Goal: Communication & Community: Answer question/provide support

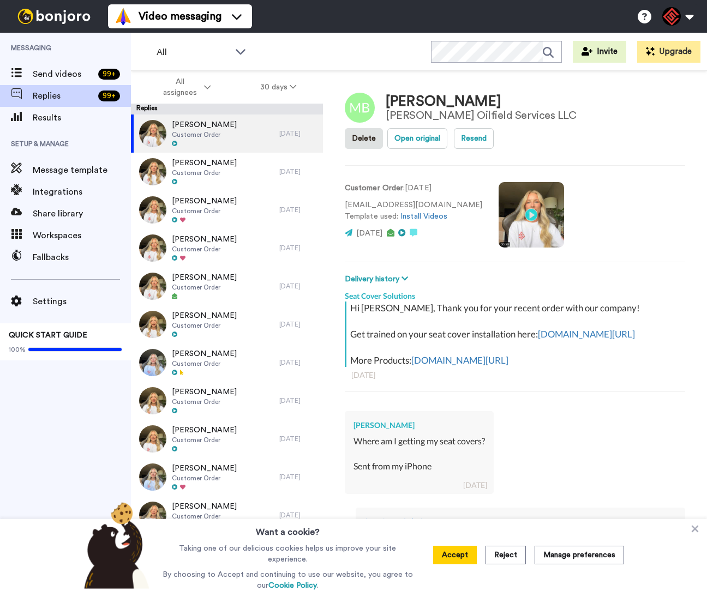
type textarea "x"
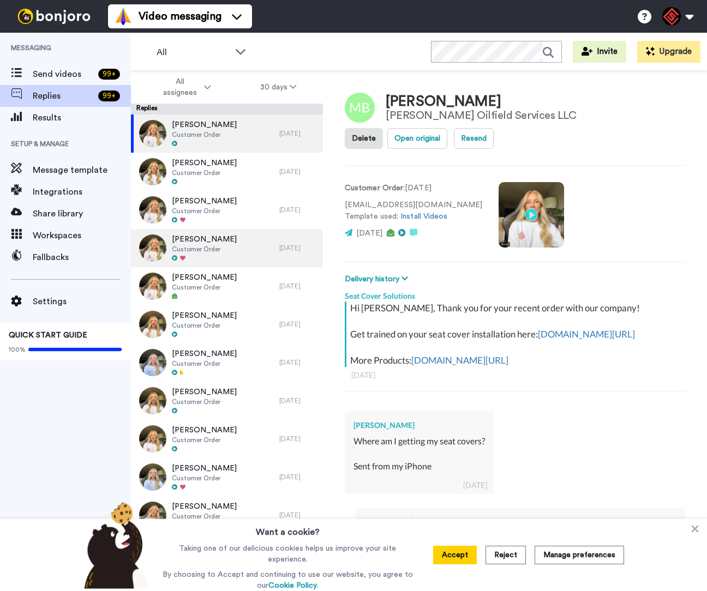
type textarea "x"
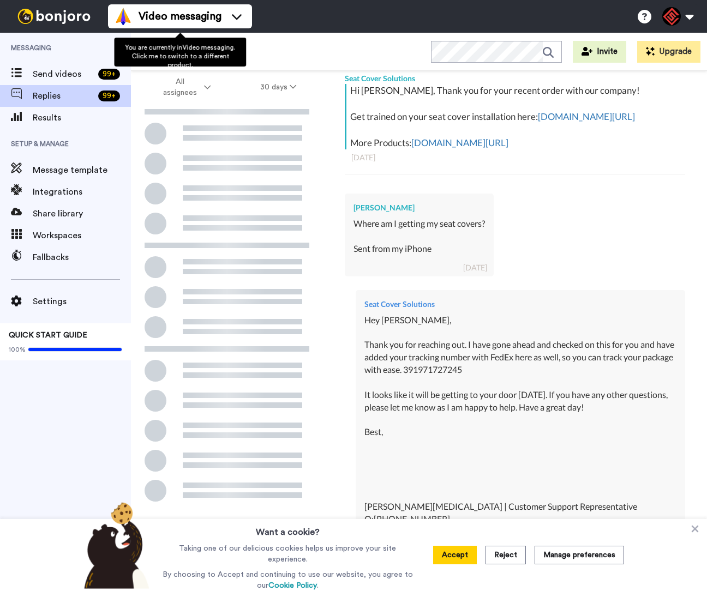
scroll to position [326, 0]
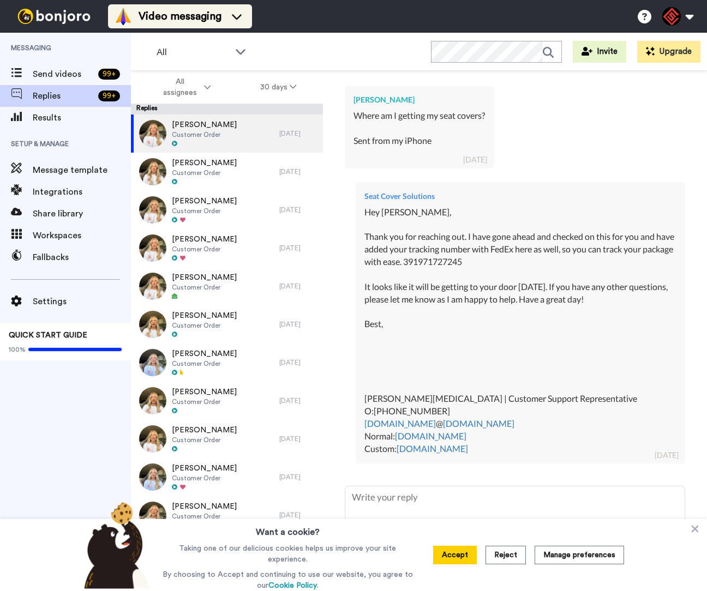
type textarea "x"
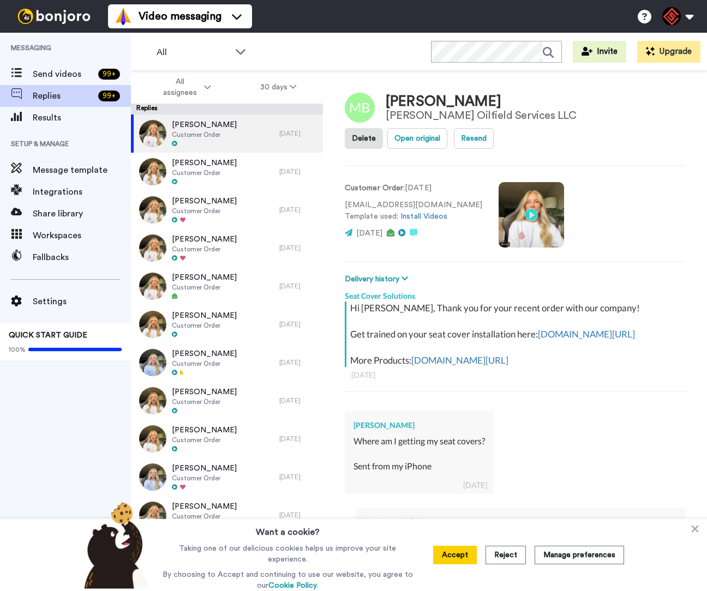
type textarea "x"
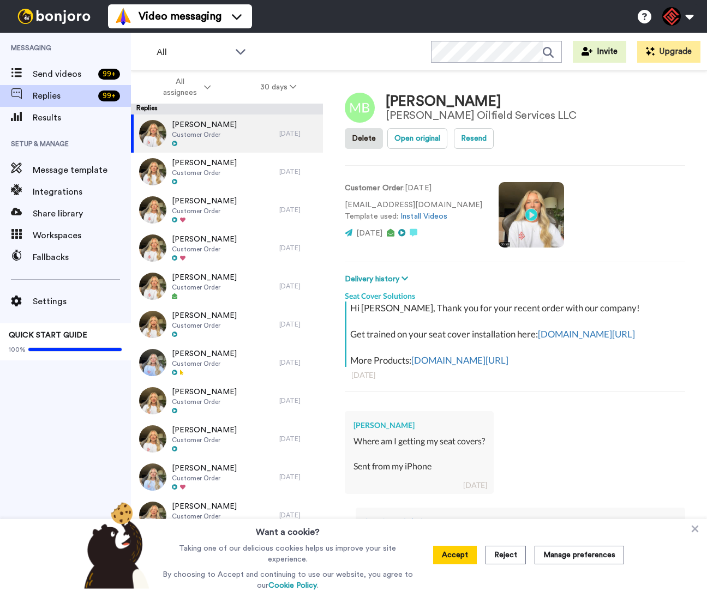
type textarea "x"
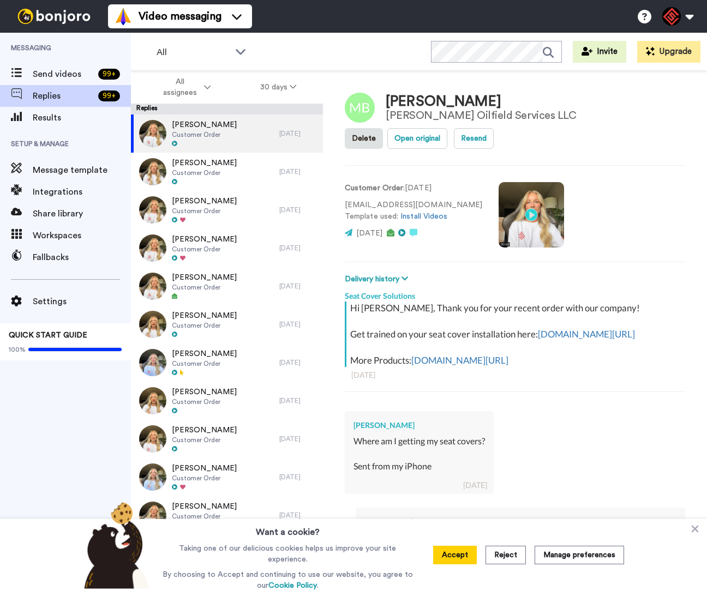
type textarea "x"
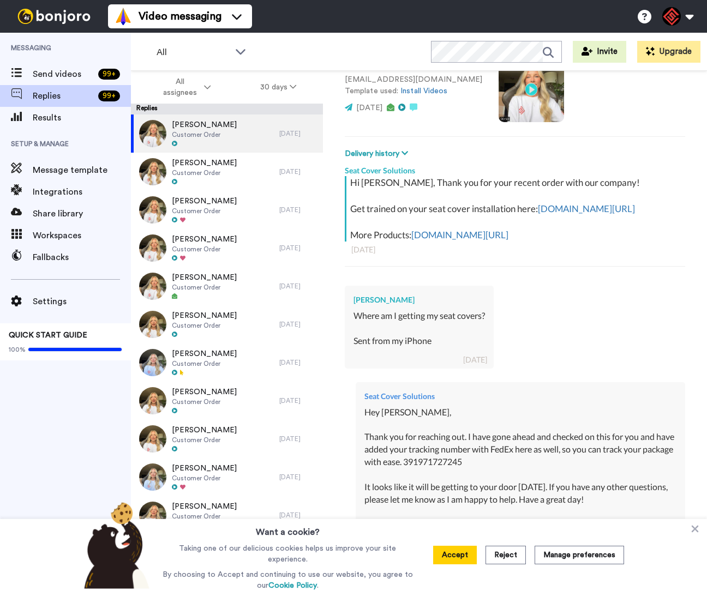
scroll to position [326, 0]
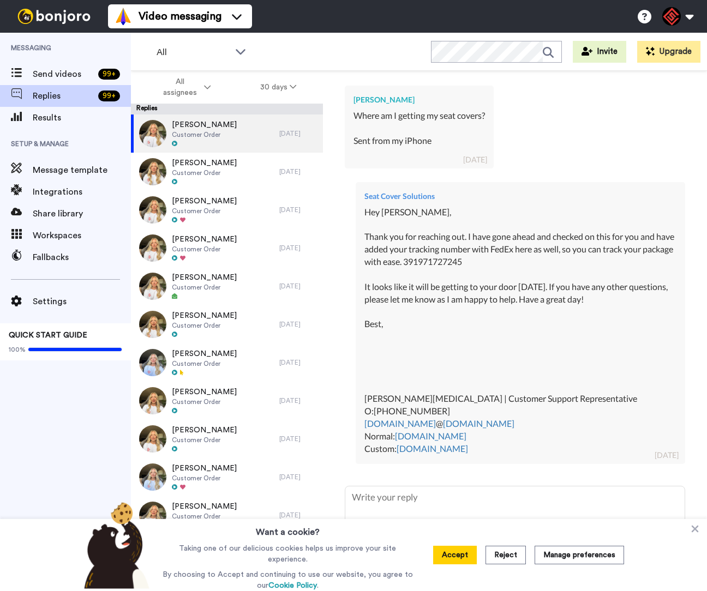
click at [696, 530] on icon at bounding box center [695, 529] width 7 height 7
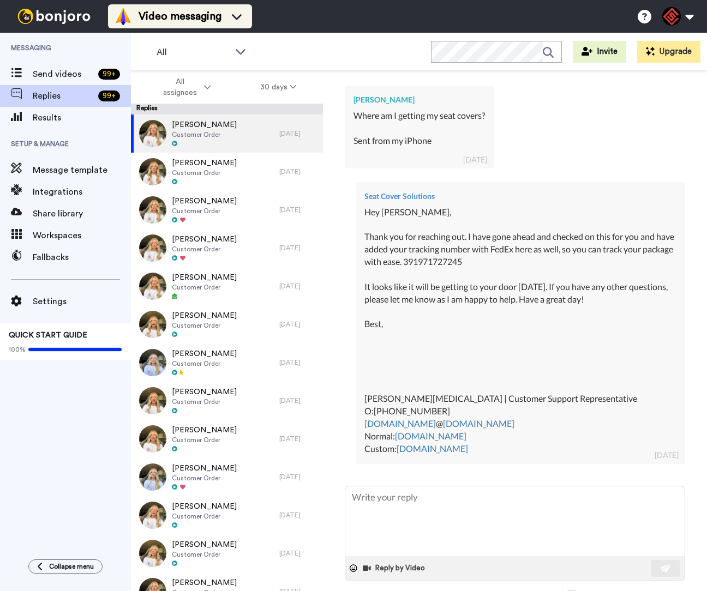
type textarea "x"
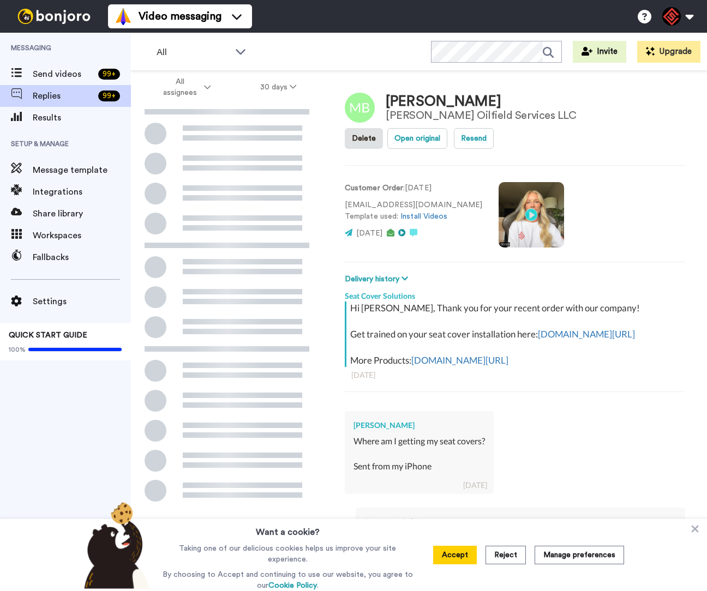
drag, startPoint x: 330, startPoint y: 45, endPoint x: 328, endPoint y: 37, distance: 7.8
click at [330, 44] on div "All WORKSPACES View all All Default Task List + Add a new workspace Invite Upgr…" at bounding box center [419, 52] width 576 height 38
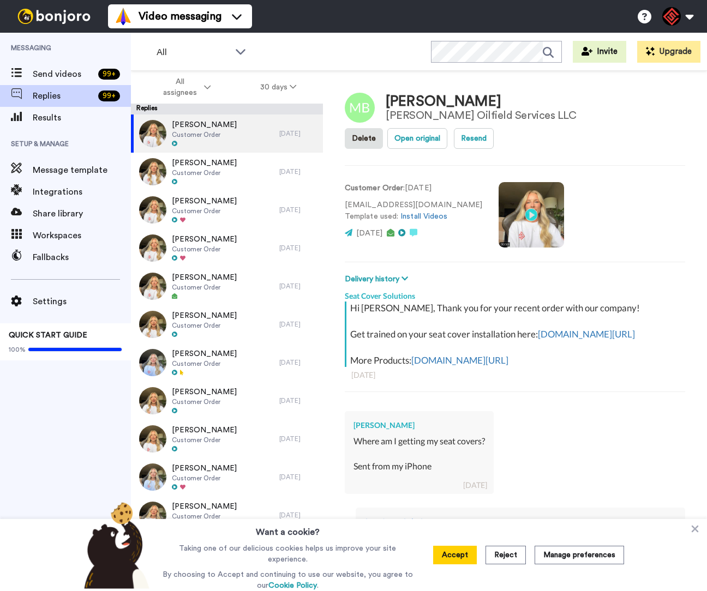
type textarea "x"
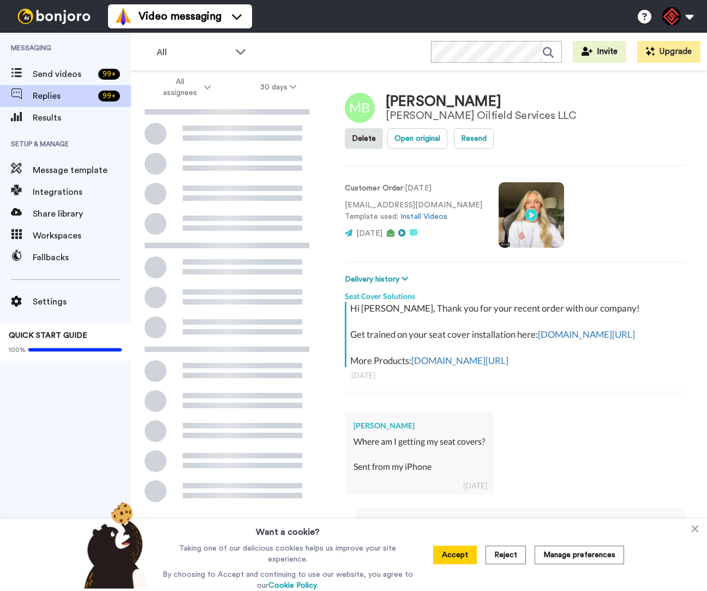
click at [696, 528] on icon at bounding box center [694, 528] width 11 height 11
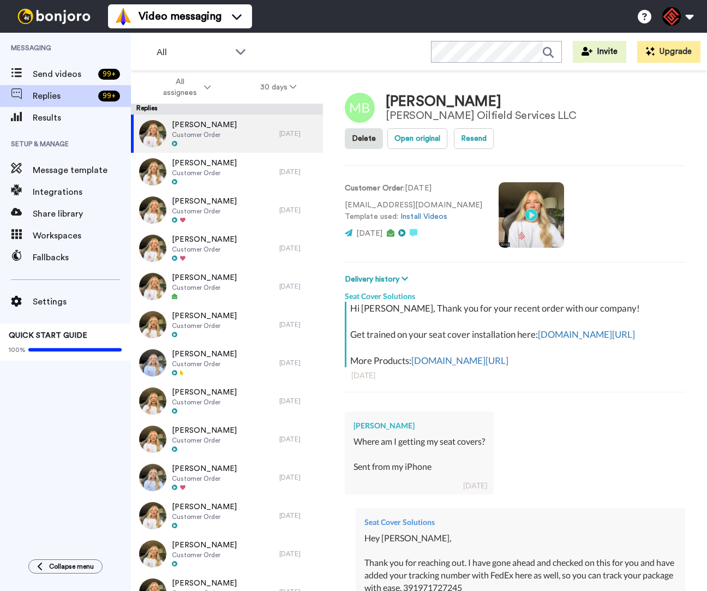
type textarea "x"
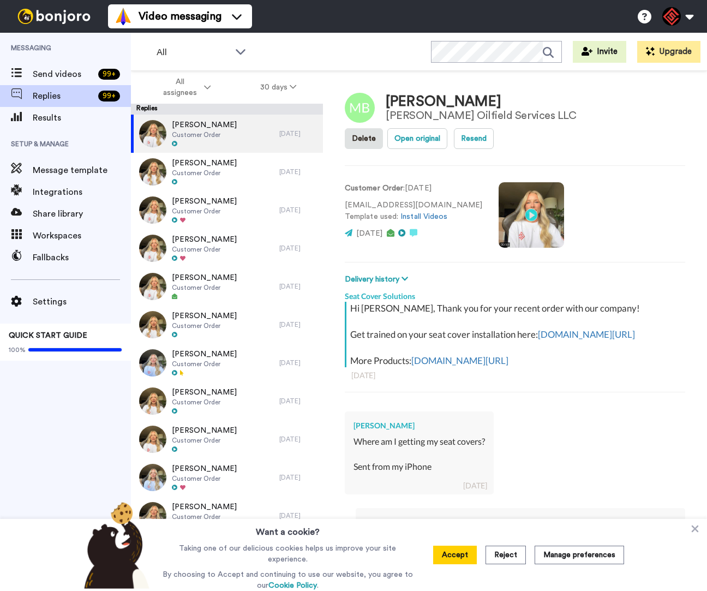
type textarea "x"
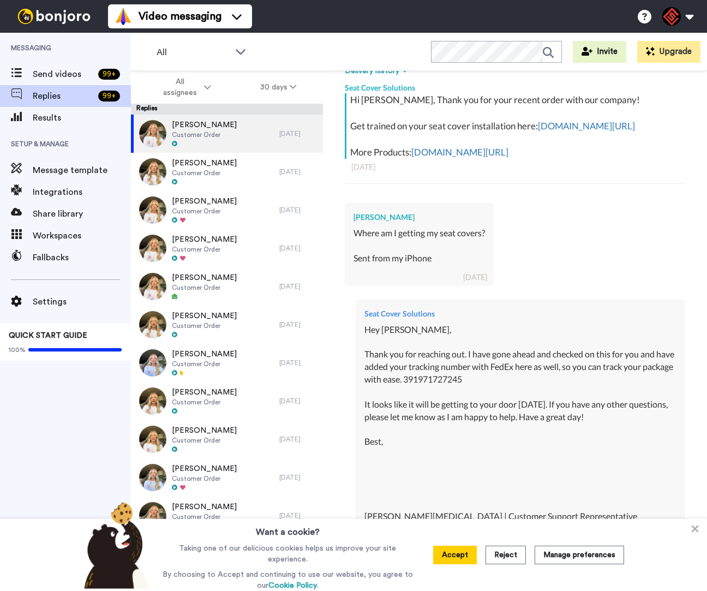
scroll to position [326, 0]
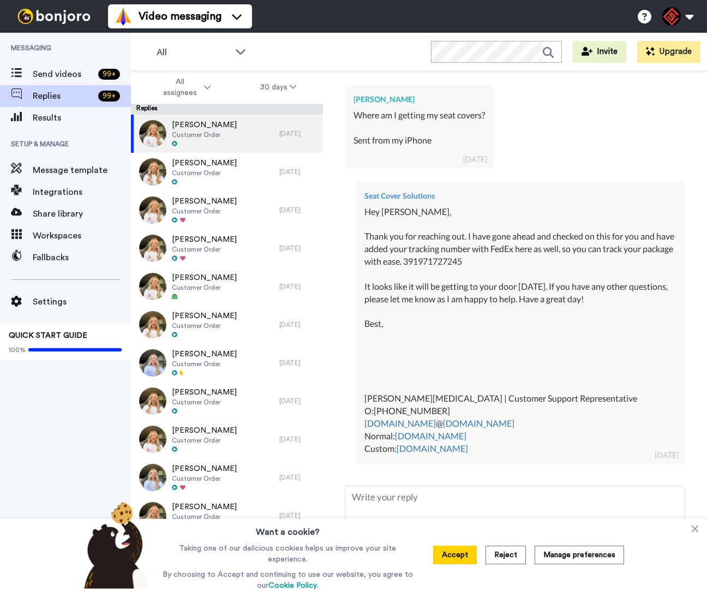
type textarea "x"
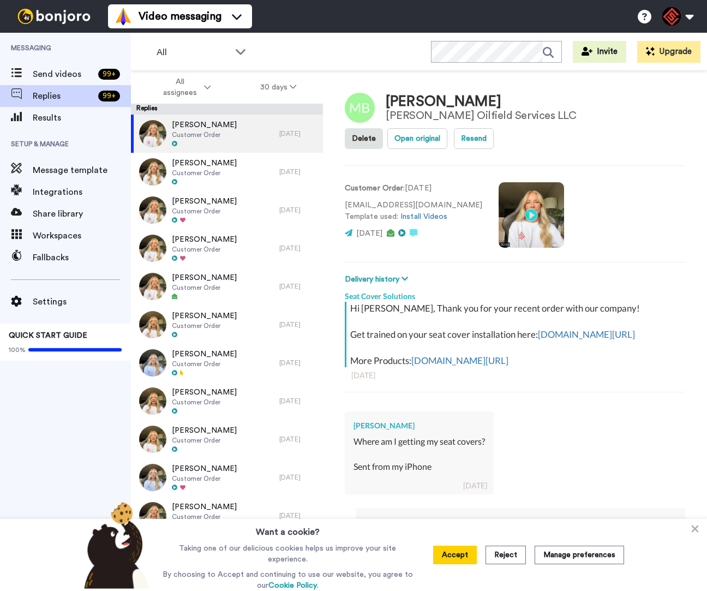
type textarea "x"
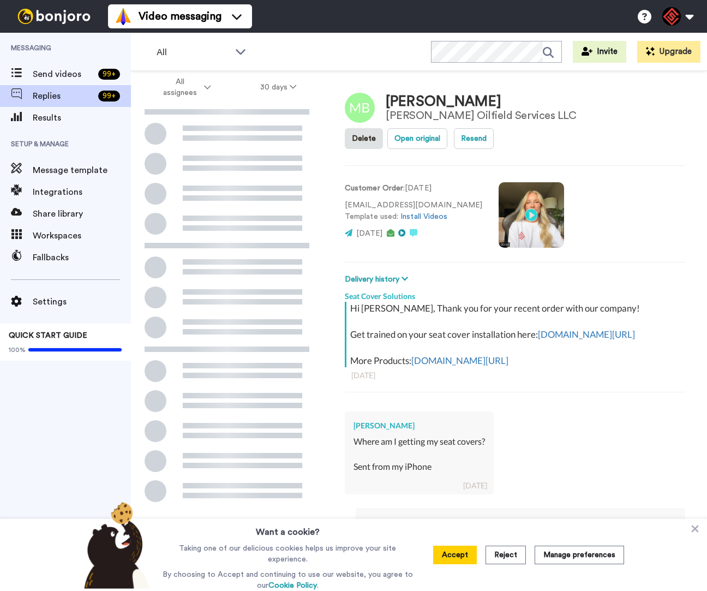
click at [696, 532] on icon at bounding box center [694, 528] width 11 height 11
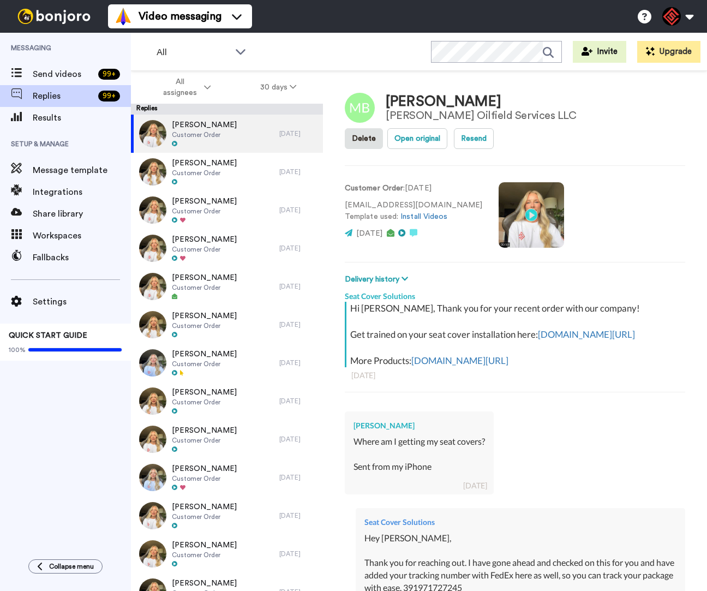
type textarea "x"
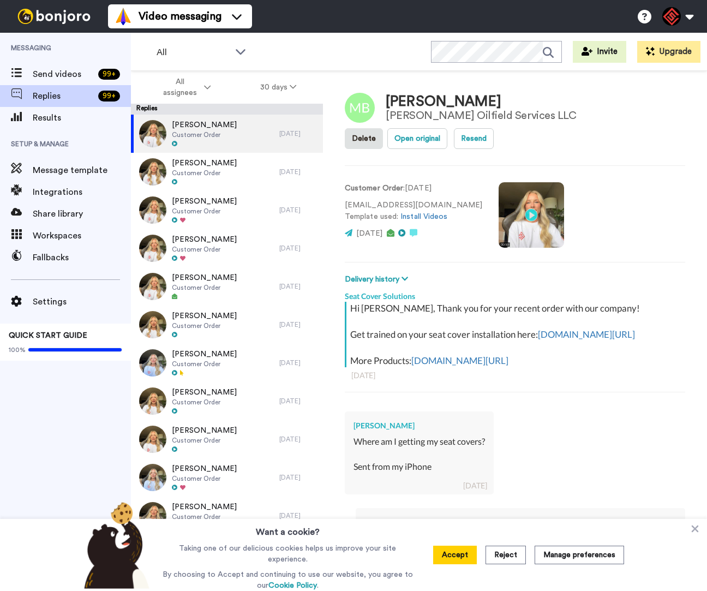
click at [690, 531] on icon at bounding box center [694, 528] width 11 height 11
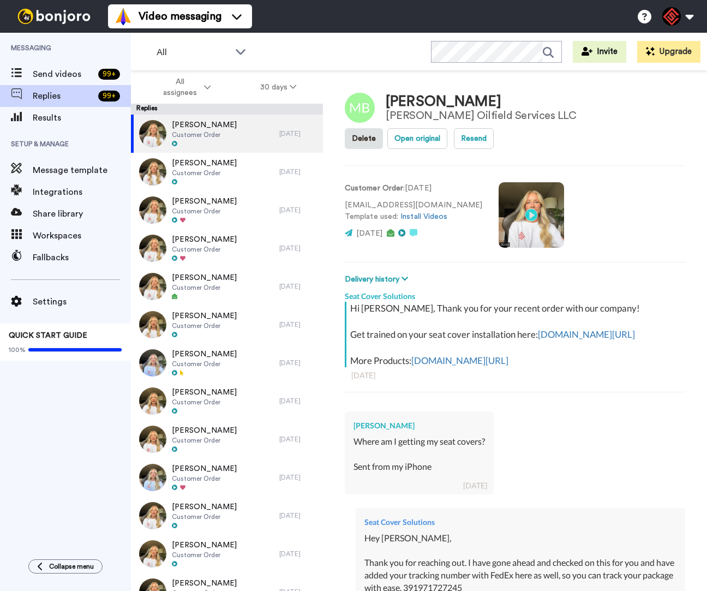
type textarea "x"
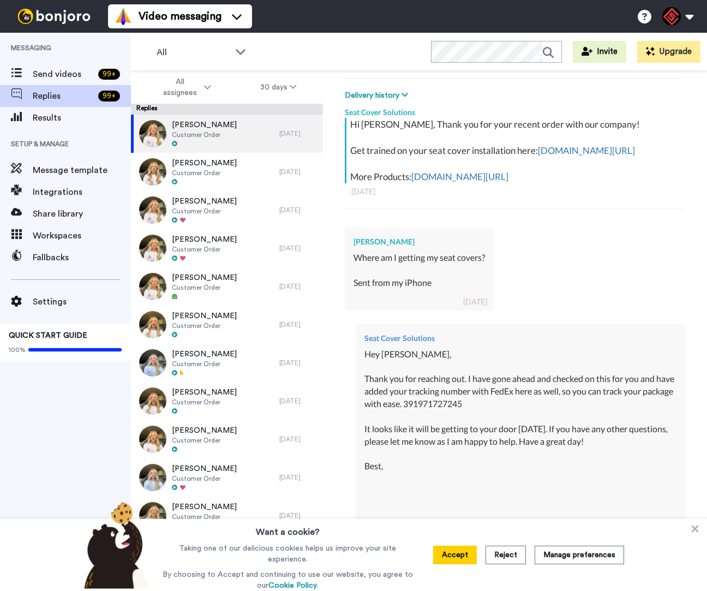
scroll to position [326, 0]
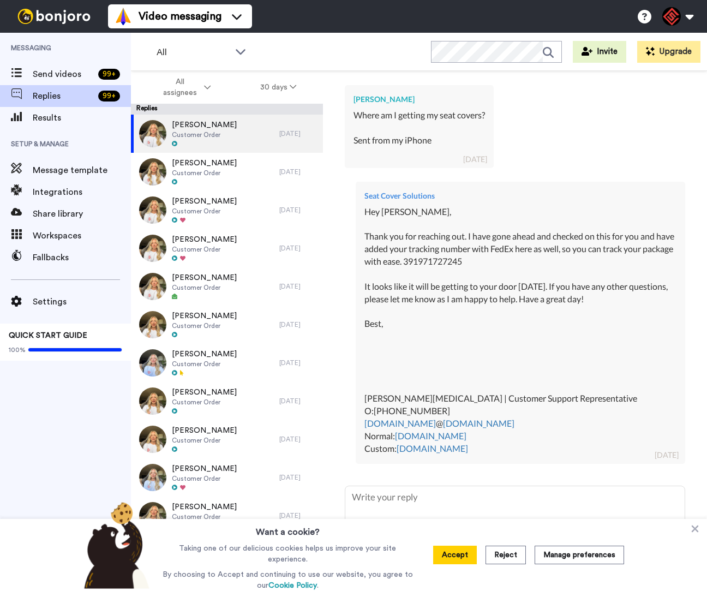
click at [688, 533] on div "Want a cookie? Taking one of our delicious cookies helps us improve your site e…" at bounding box center [353, 555] width 707 height 72
click at [688, 532] on div "Want a cookie? Taking one of our delicious cookies helps us improve your site e…" at bounding box center [353, 555] width 707 height 72
click at [690, 532] on icon at bounding box center [694, 528] width 11 height 11
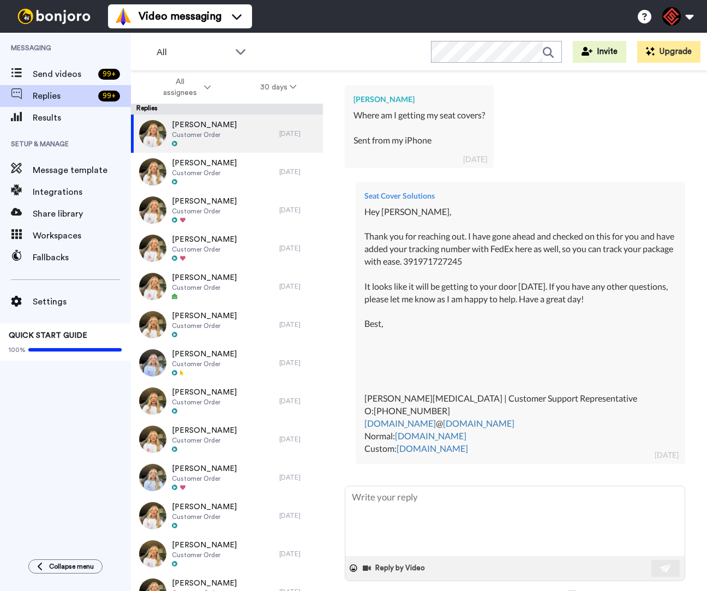
type textarea "x"
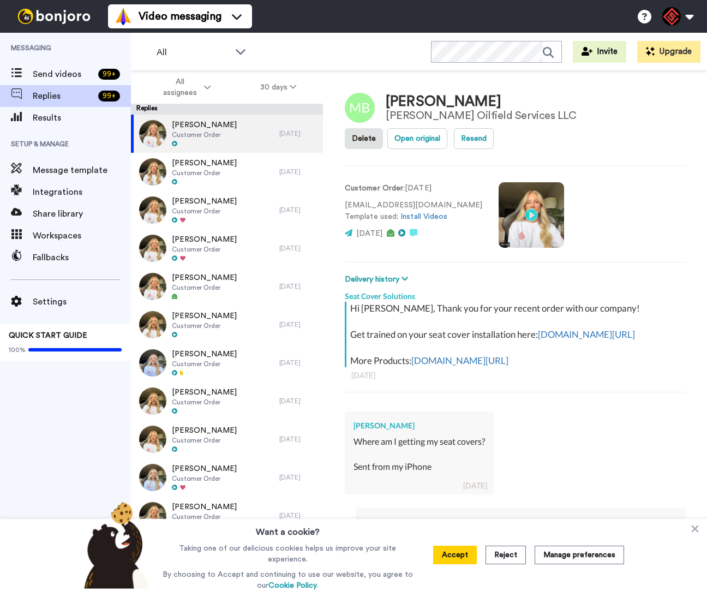
type textarea "x"
click at [695, 529] on icon at bounding box center [695, 528] width 7 height 7
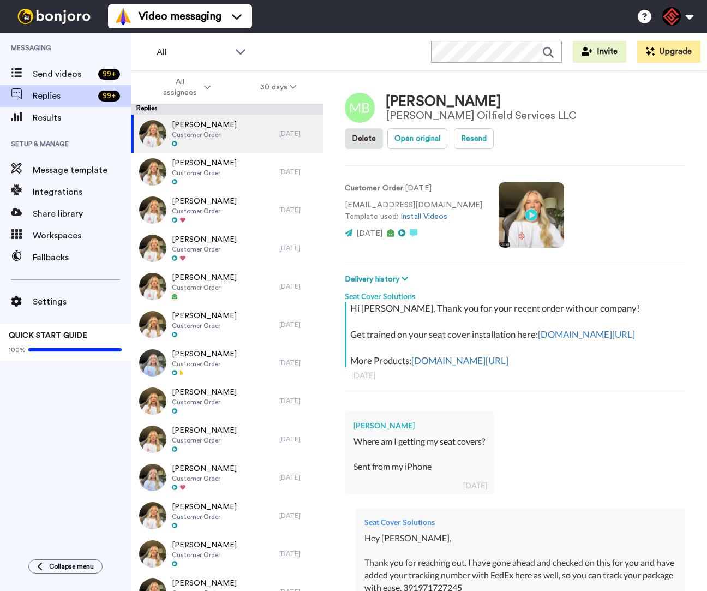
type textarea "x"
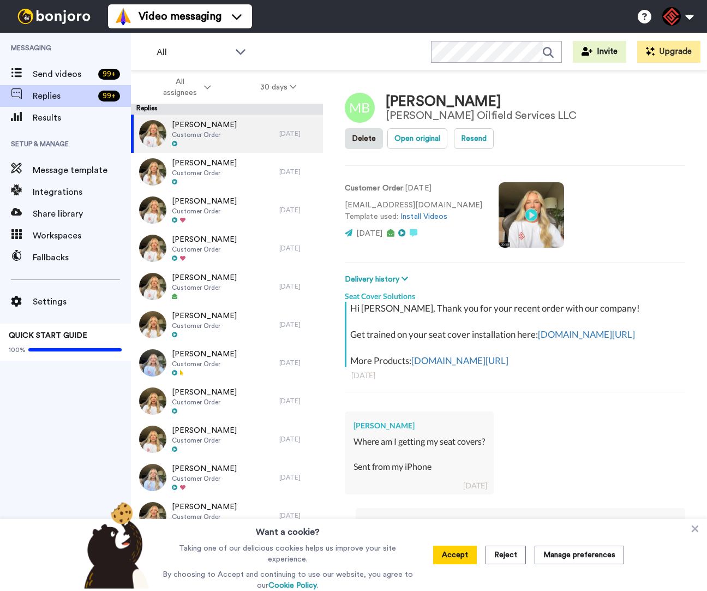
type textarea "x"
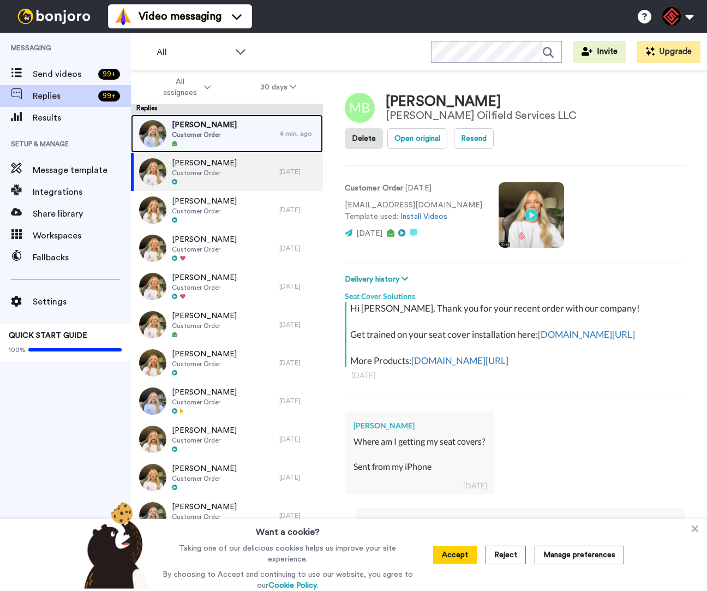
click at [244, 146] on div "Jeffrey Young Customer Order" at bounding box center [205, 134] width 148 height 38
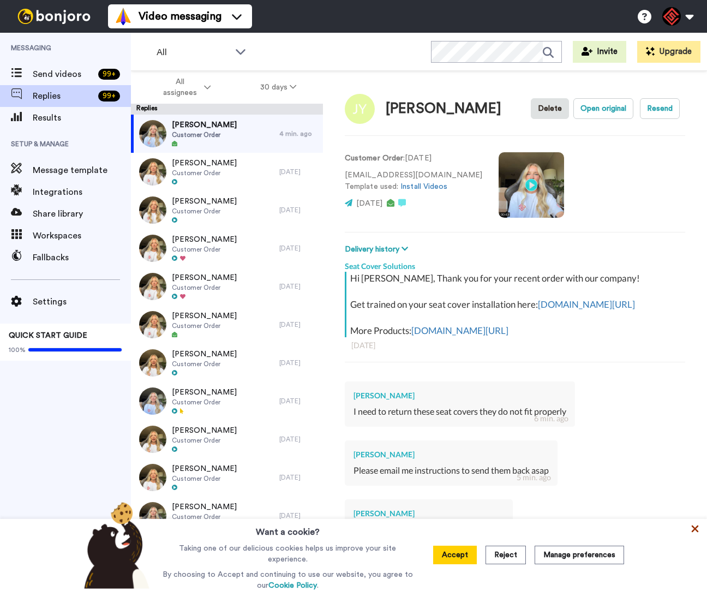
click at [698, 531] on icon at bounding box center [694, 528] width 11 height 11
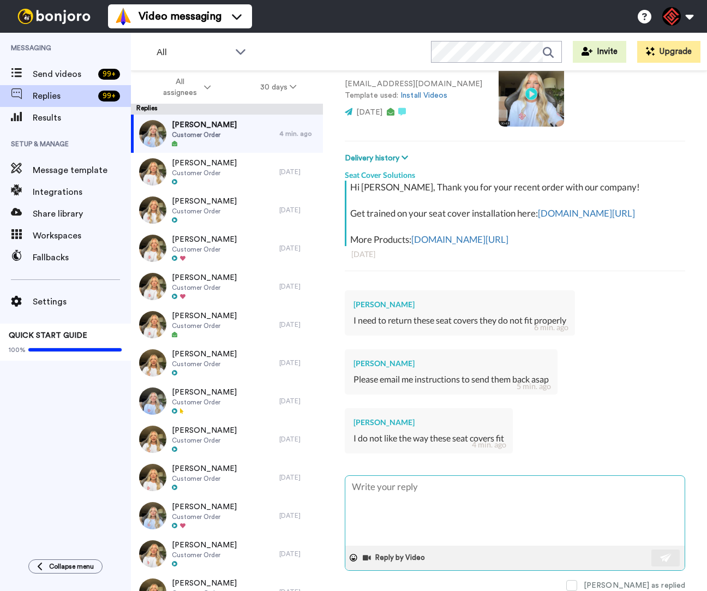
scroll to position [111, 0]
click at [482, 495] on textarea at bounding box center [514, 511] width 339 height 70
type textarea "x"
type textarea "H"
type textarea "x"
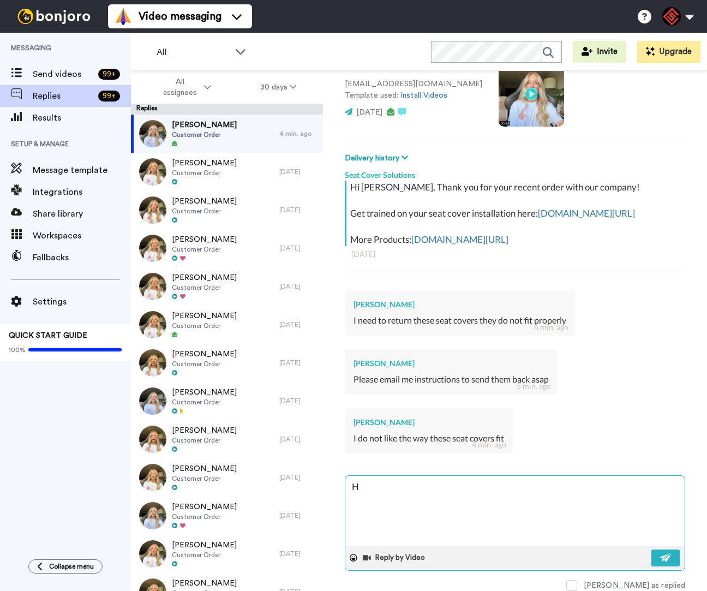
type textarea "He"
type textarea "x"
type textarea "Hey"
type textarea "x"
type textarea "Hey"
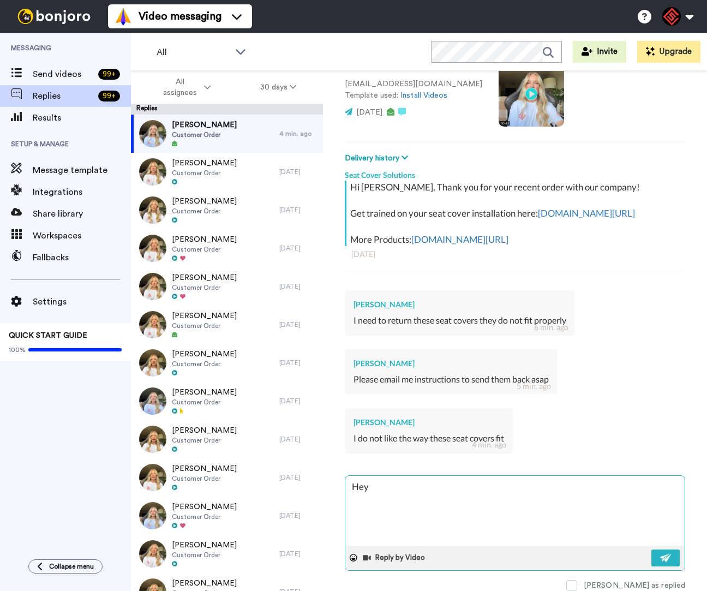
type textarea "x"
type textarea "Hey J"
type textarea "x"
type textarea "Hey Je"
type textarea "x"
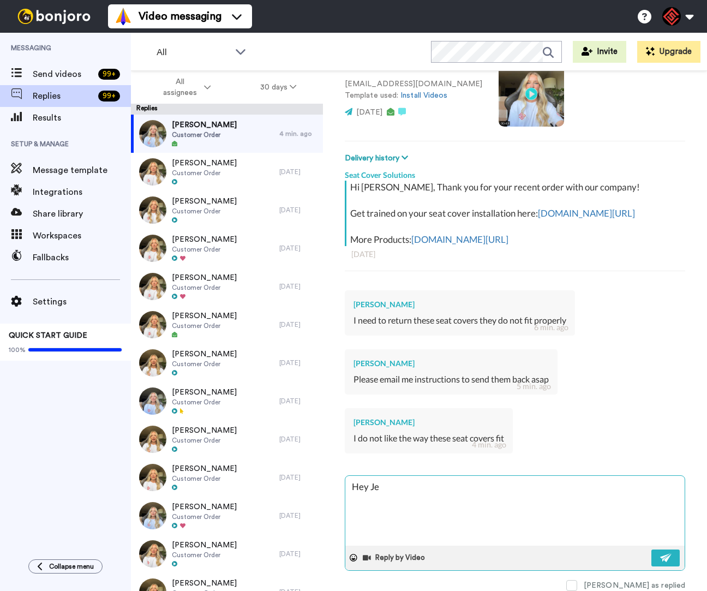
type textarea "Hey Jef"
type textarea "x"
type textarea "Hey Jeff"
type textarea "x"
type textarea "Hey Jeffr"
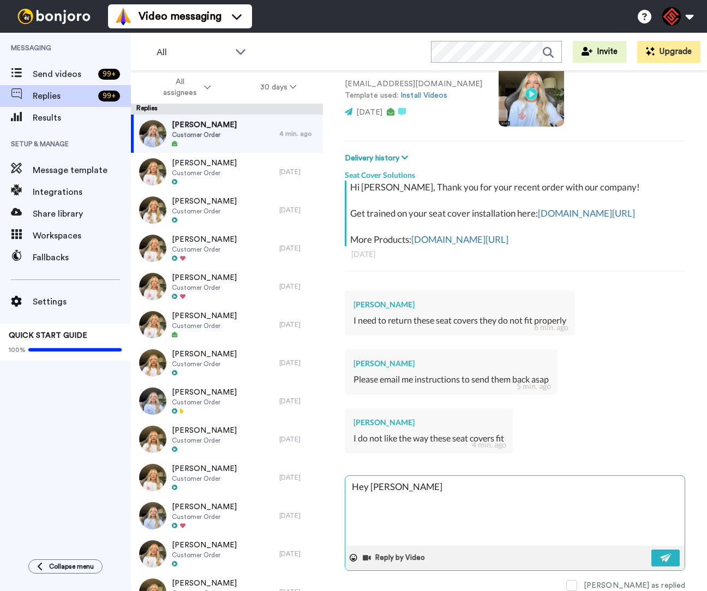
type textarea "x"
type textarea "Hey Jeffre"
type textarea "x"
type textarea "Hey Jeffrey"
type textarea "x"
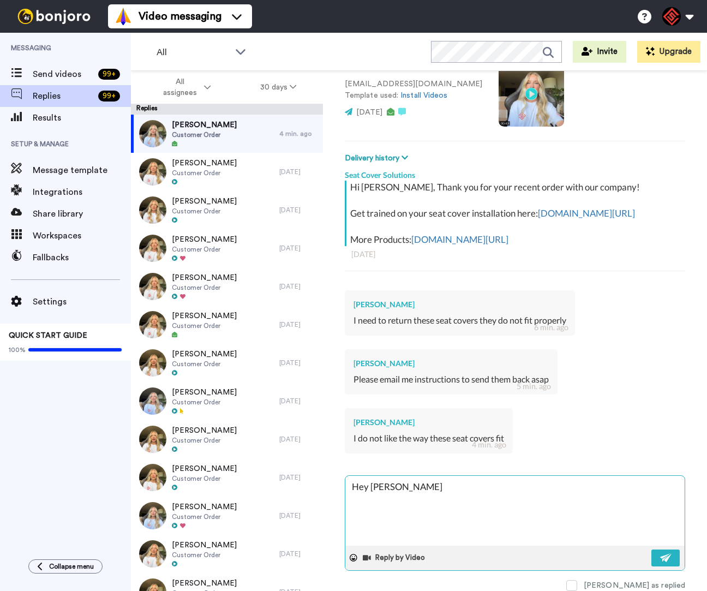
type textarea "Hey [PERSON_NAME],"
type textarea "x"
type textarea "Hey [PERSON_NAME],"
type textarea "x"
type textarea "Hey [PERSON_NAME],"
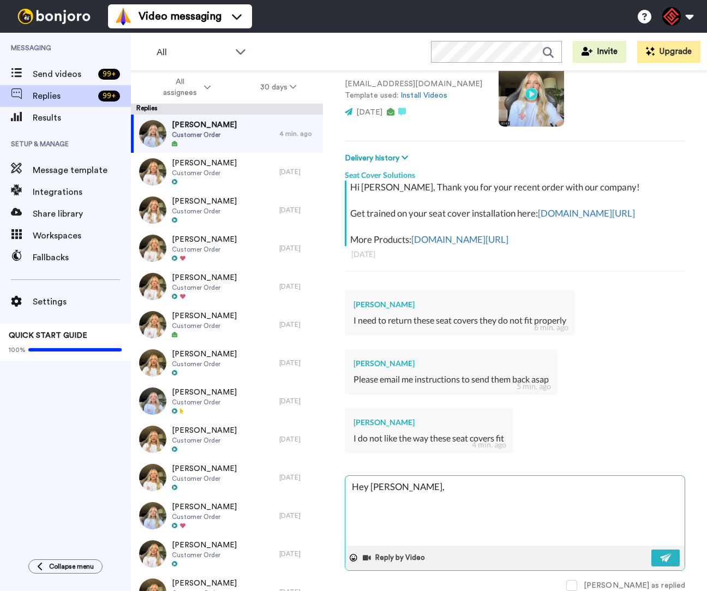
type textarea "x"
type textarea "Hey Jeffrey, I"
type textarea "x"
type textarea "Hey Jeffrey, It"
type textarea "x"
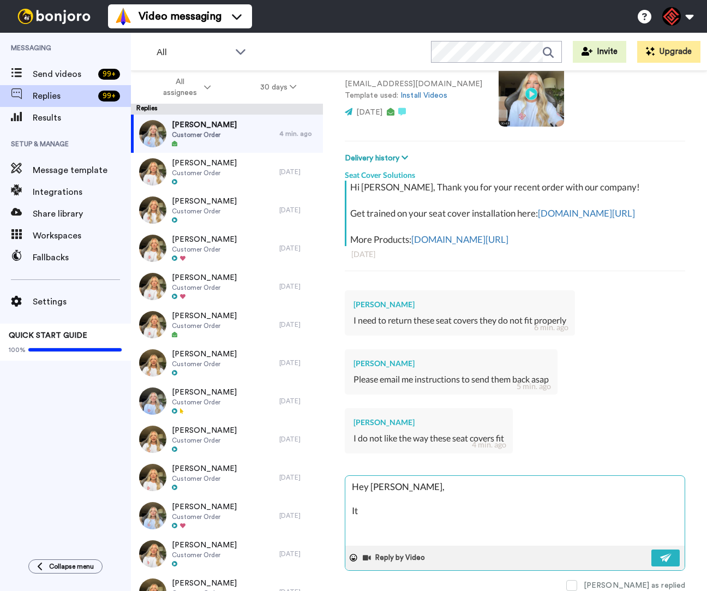
type textarea "Hey Jeffrey, It"
type textarea "x"
type textarea "Hey Jeffrey, It s"
type textarea "x"
type textarea "Hey Jeffrey, It so"
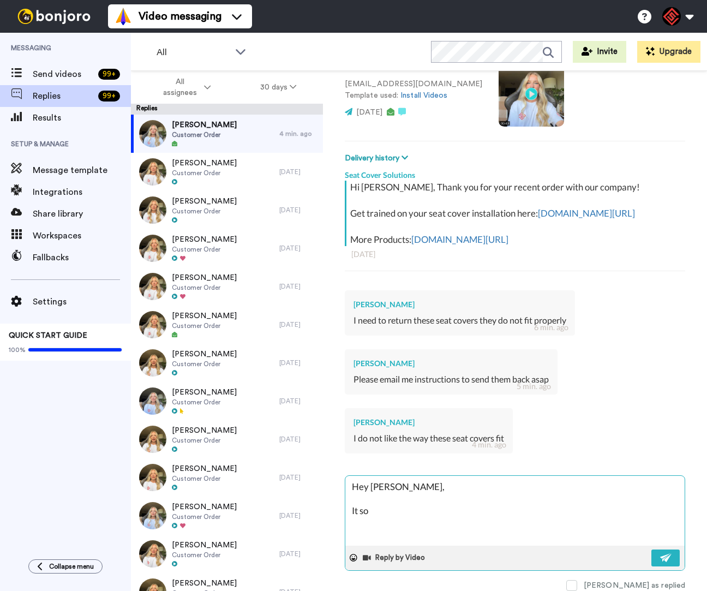
type textarea "x"
type textarea "Hey Jeffrey, It sou"
type textarea "x"
type textarea "Hey Jeffrey, It soun"
type textarea "x"
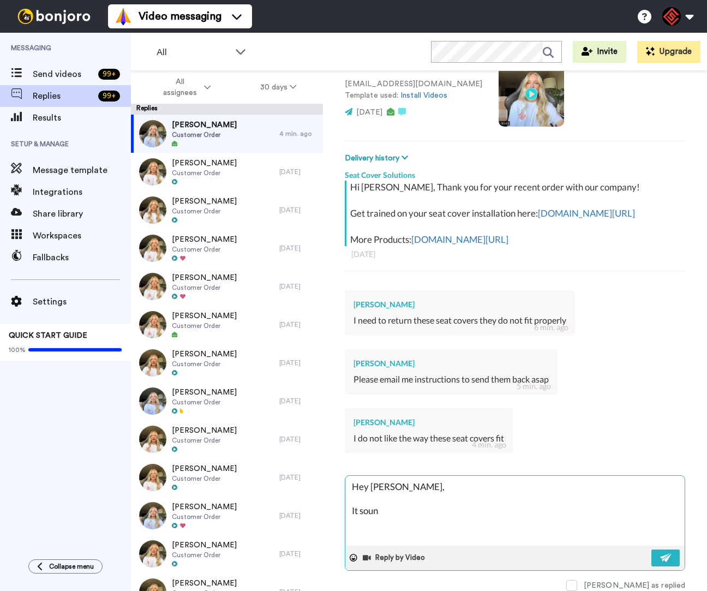
type textarea "Hey Jeffrey, It sound"
type textarea "x"
type textarea "Hey Jeffrey, It sounds"
type textarea "x"
type textarea "Hey Jeffrey, It sounds"
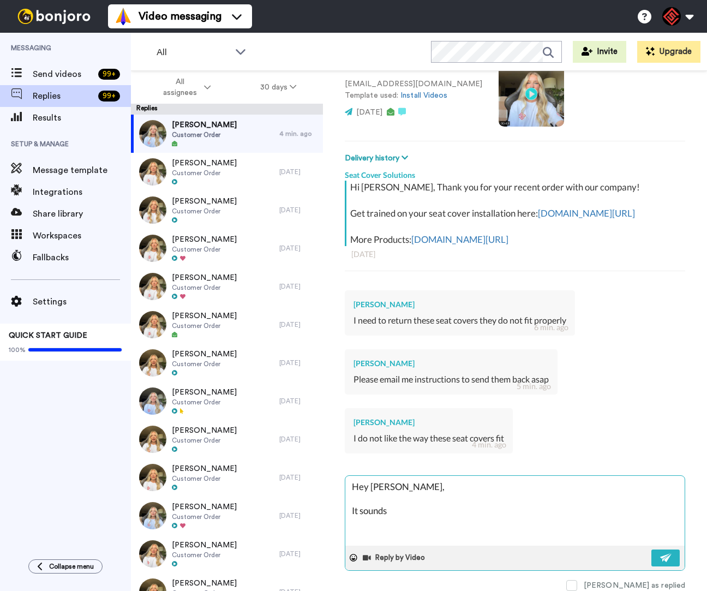
type textarea "x"
type textarea "Hey Jeffrey, It sounds l"
type textarea "x"
type textarea "Hey Jeffrey, It sounds li"
type textarea "x"
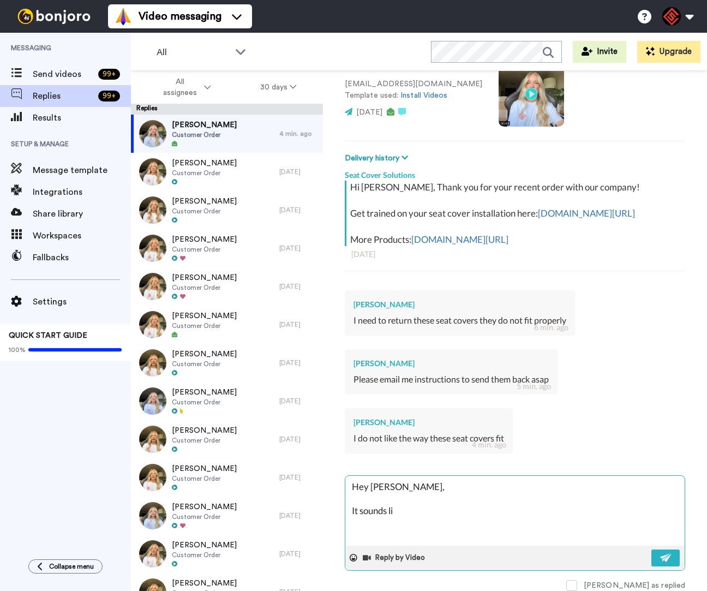
type textarea "Hey Jeffrey, It sounds lik"
type textarea "x"
type textarea "Hey Jeffrey, It sounds like"
type textarea "x"
type textarea "Hey Jeffrey, It sounds like"
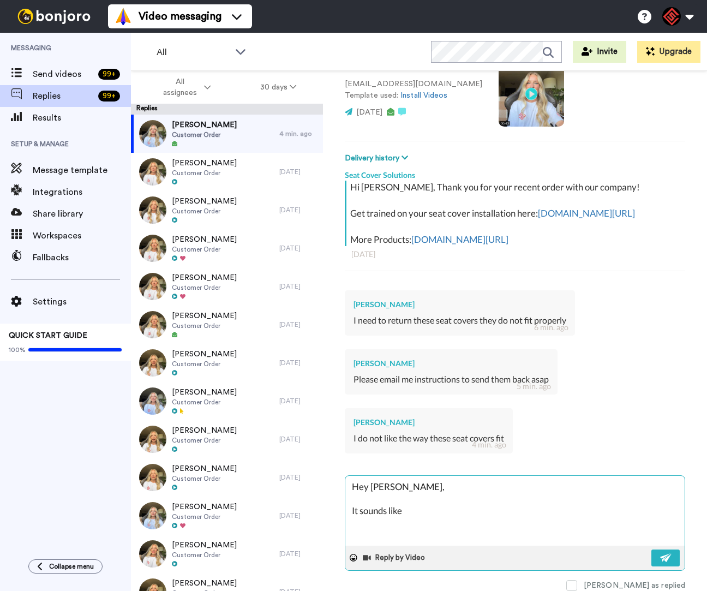
type textarea "x"
type textarea "Hey Jeffrey, It sounds like w"
type textarea "x"
type textarea "Hey Jeffrey, It sounds like we"
type textarea "x"
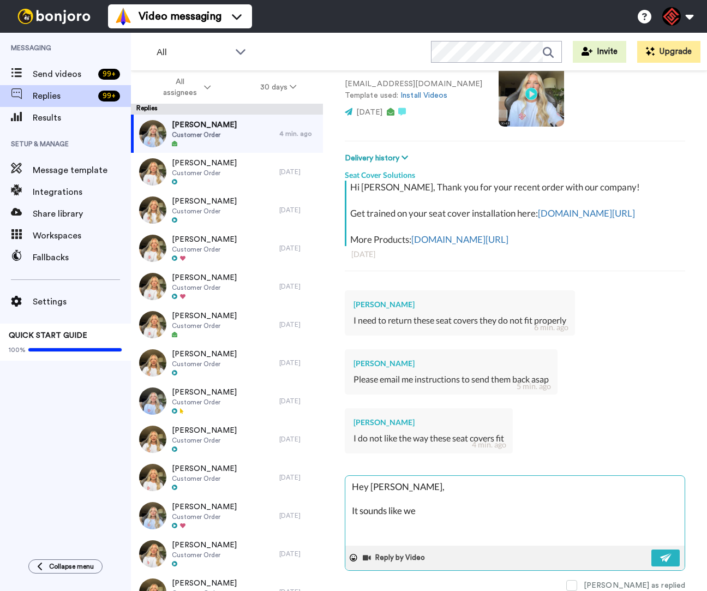
type textarea "Hey Jeffrey, It sounds like we"
type textarea "x"
type textarea "Hey Jeffrey, It sounds like we g"
type textarea "x"
type textarea "Hey Jeffrey, It sounds like we go"
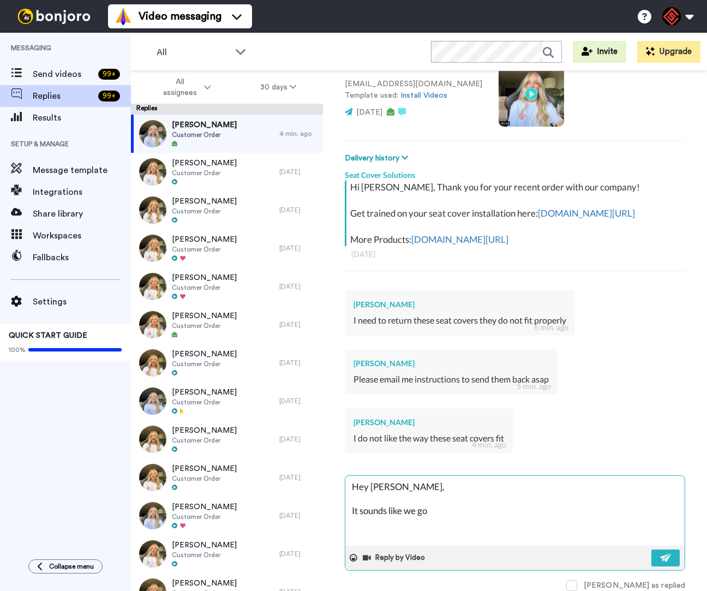
type textarea "x"
type textarea "Hey Jeffrey, It sounds like we got"
type textarea "x"
type textarea "Hey Jeffrey, It sounds like we got"
type textarea "x"
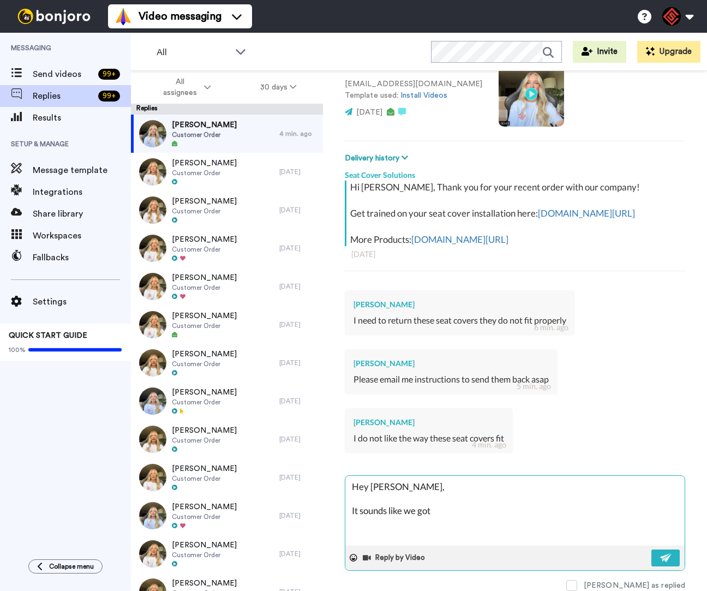
type textarea "Hey Jeffrey, It sounds like we got y"
type textarea "x"
type textarea "Hey Jeffrey, It sounds like we got yo"
type textarea "x"
type textarea "Hey Jeffrey, It sounds like we got you"
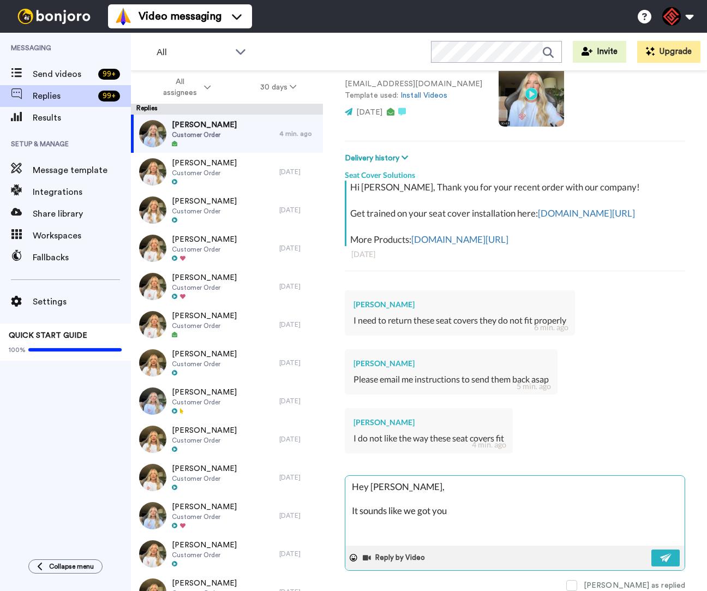
type textarea "x"
type textarea "Hey Jeffrey, It sounds like we got you"
type textarea "x"
type textarea "Hey Jeffrey, It sounds like we got you a"
type textarea "x"
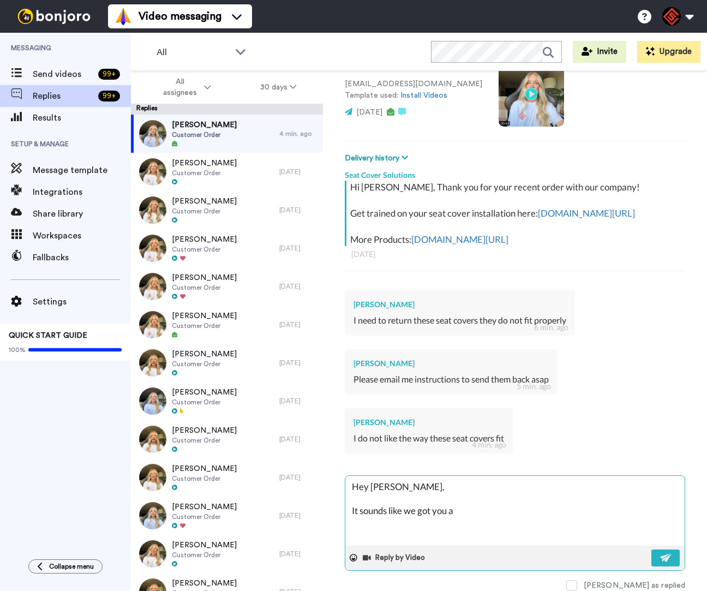
type textarea "Hey Jeffrey, It sounds like we got you al"
type textarea "x"
type textarea "Hey Jeffrey, It sounds like we got you all"
type textarea "x"
type textarea "Hey Jeffrey, It sounds like we got you all"
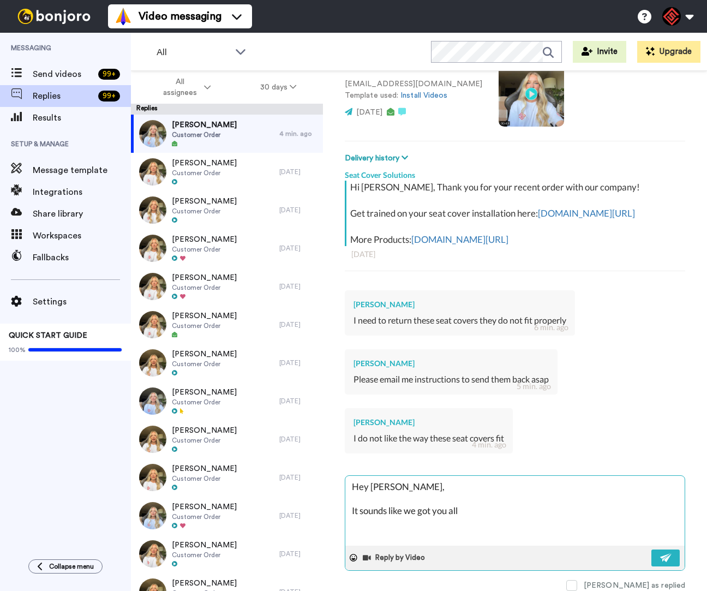
type textarea "x"
type textarea "Hey Jeffrey, It sounds like we got you all s"
type textarea "x"
type textarea "Hey Jeffrey, It sounds like we got you all so"
type textarea "x"
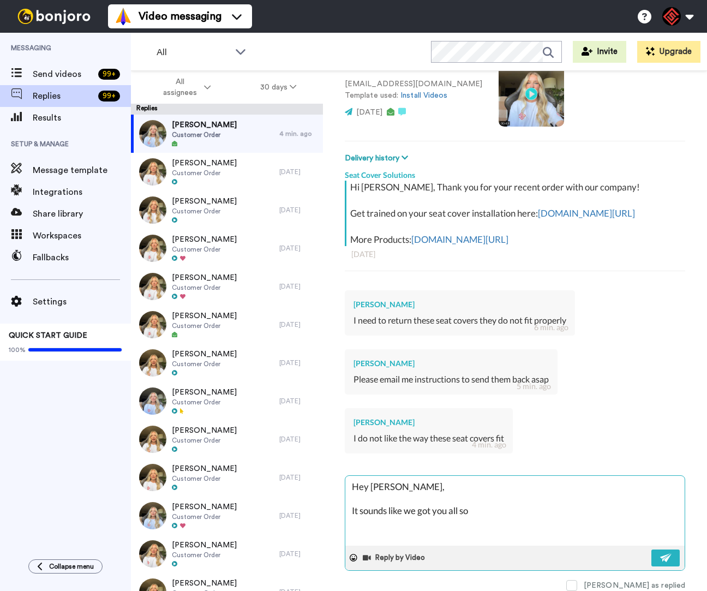
type textarea "Hey Jeffrey, It sounds like we got you all sor"
type textarea "x"
type textarea "Hey Jeffrey, It sounds like we got you all sort"
type textarea "x"
type textarea "Hey Jeffrey, It sounds like we got you all sorte"
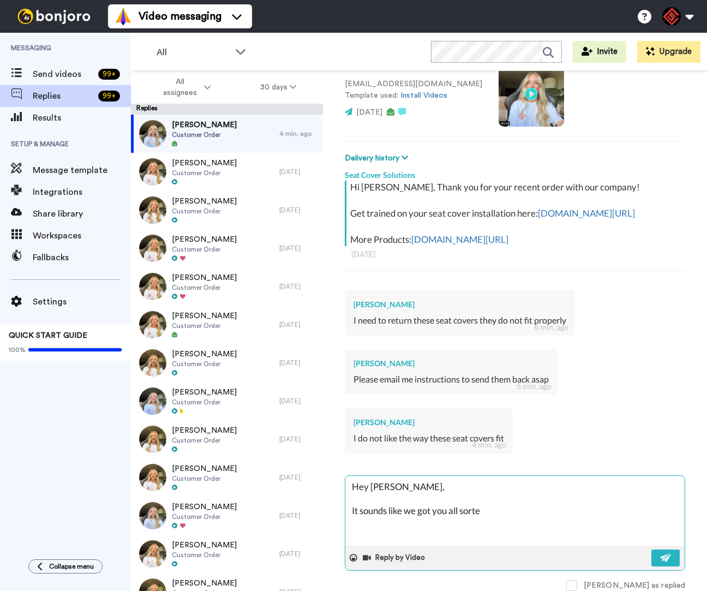
type textarea "x"
type textarea "Hey Jeffrey, It sounds like we got you all sorted"
type textarea "x"
type textarea "Hey Jeffrey, It sounds like we got you all sorted"
type textarea "x"
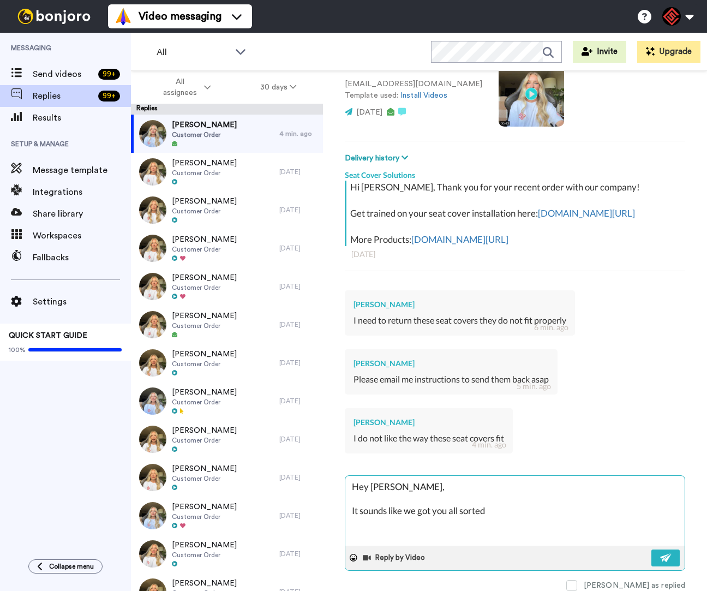
type textarea "Hey Jeffrey, It sounds like we got you all sorted o"
type textarea "x"
type textarea "Hey Jeffrey, It sounds like we got you all sorted ou"
type textarea "x"
type textarea "Hey Jeffrey, It sounds like we got you all sorted out"
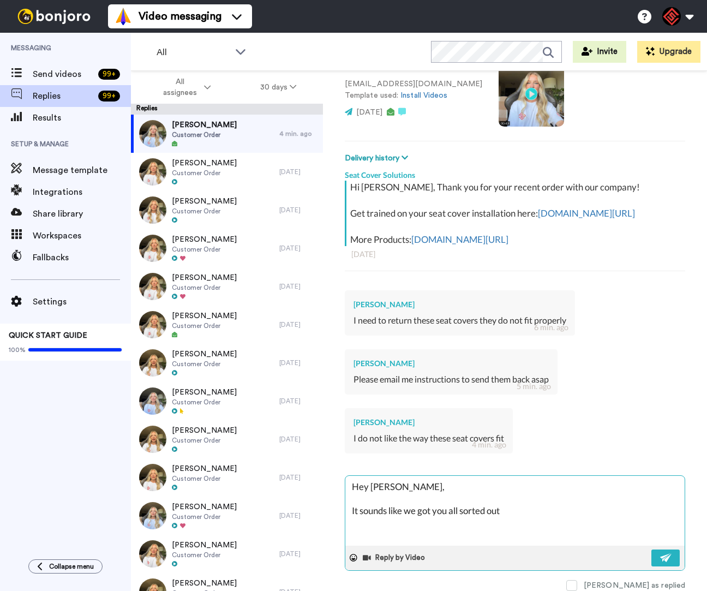
type textarea "x"
type textarea "Hey Jeffrey, It sounds like we got you all sorted out"
type textarea "x"
type textarea "Hey Jeffrey, It sounds like we got you all sorted out t"
type textarea "x"
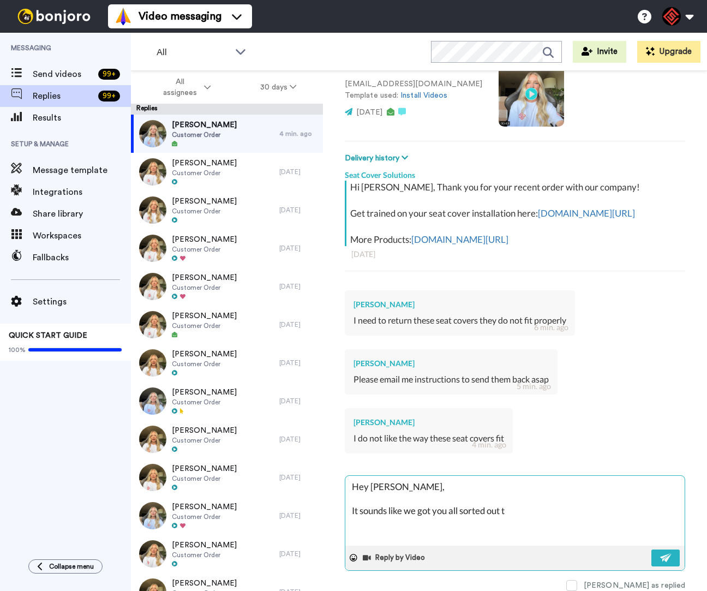
type textarea "Hey Jeffrey, It sounds like we got you all sorted out th"
type textarea "x"
type textarea "Hey Jeffrey, It sounds like we got you all sorted out thi"
type textarea "x"
type textarea "Hey Jeffrey, It sounds like we got you all sorted out this"
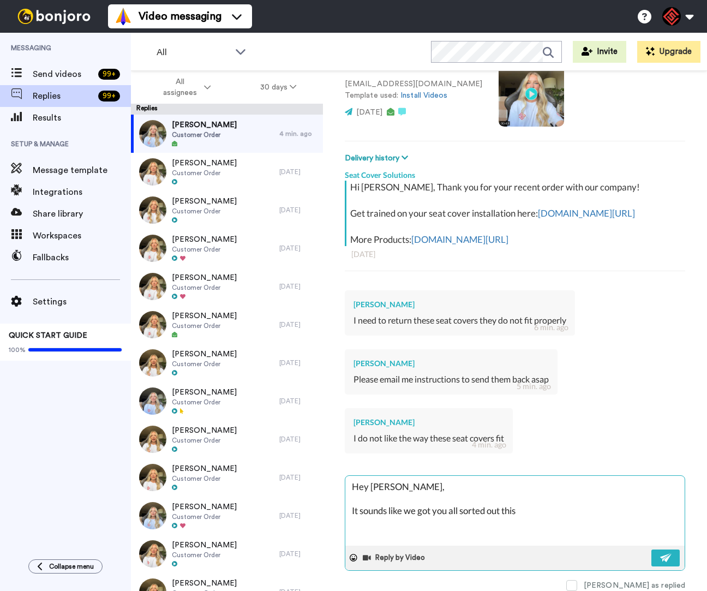
type textarea "x"
type textarea "Hey Jeffrey, It sounds like we got you all sorted out this"
type textarea "x"
type textarea "Hey Jeffrey, It sounds like we got you all sorted out this a"
type textarea "x"
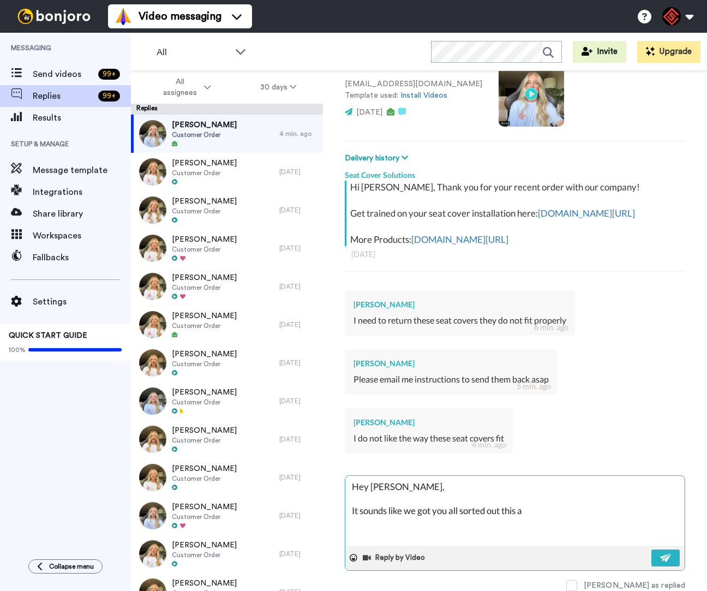
type textarea "Hey Jeffrey, It sounds like we got you all sorted out this af"
type textarea "x"
type textarea "Hey Jeffrey, It sounds like we got you all sorted out this aft"
type textarea "x"
type textarea "Hey Jeffrey, It sounds like we got you all sorted out this afte"
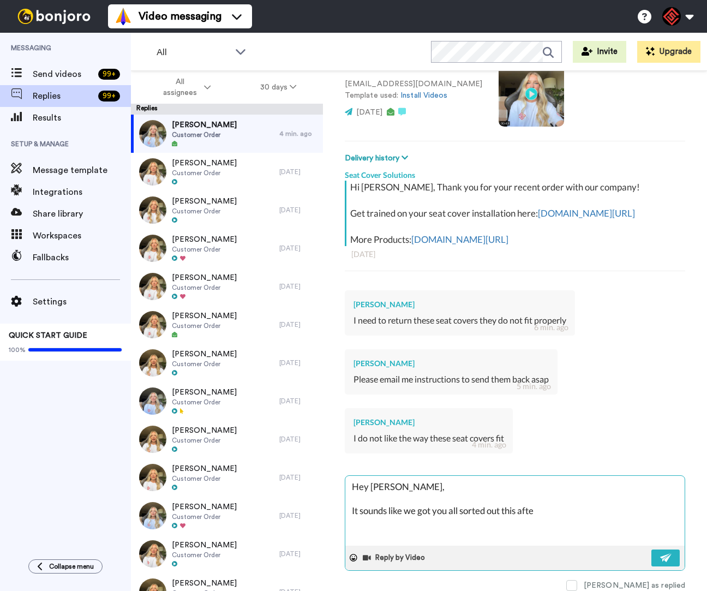
type textarea "x"
type textarea "Hey Jeffrey, It sounds like we got you all sorted out this after"
type textarea "x"
type textarea "Hey Jeffrey, It sounds like we got you all sorted out this aftern"
type textarea "x"
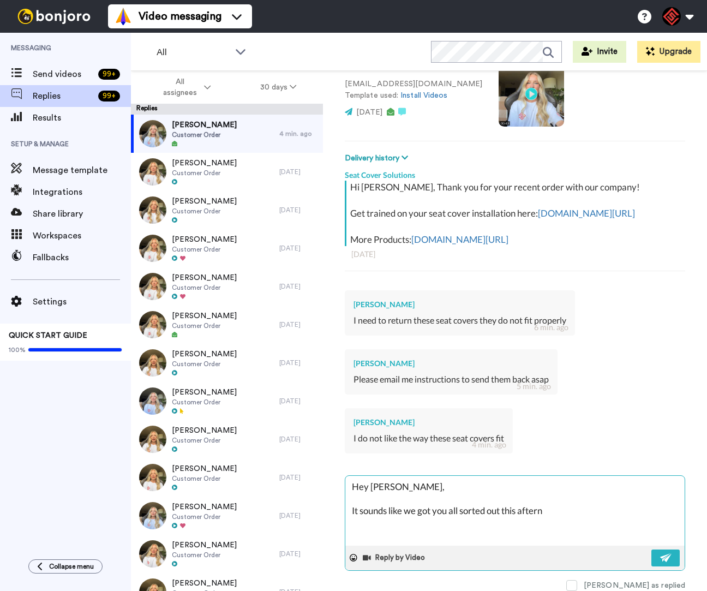
type textarea "Hey Jeffrey, It sounds like we got you all sorted out this afterno"
type textarea "x"
type textarea "Hey Jeffrey, It sounds like we got you all sorted out this afternoo"
type textarea "x"
type textarea "Hey Jeffrey, It sounds like we got you all sorted out this afternoon"
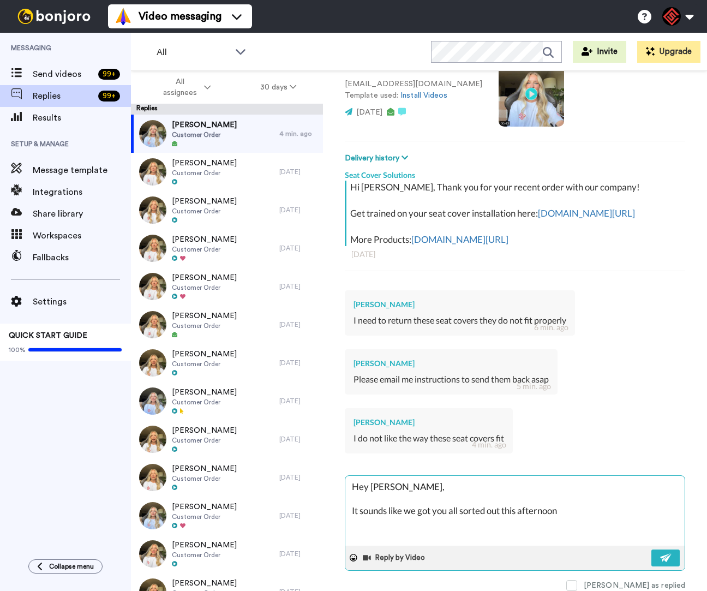
type textarea "x"
type textarea "Hey Jeffrey, It sounds like we got you all sorted out this afternoon"
type textarea "x"
type textarea "Hey Jeffrey, It sounds like we got you all sorted out this afternoon o"
type textarea "x"
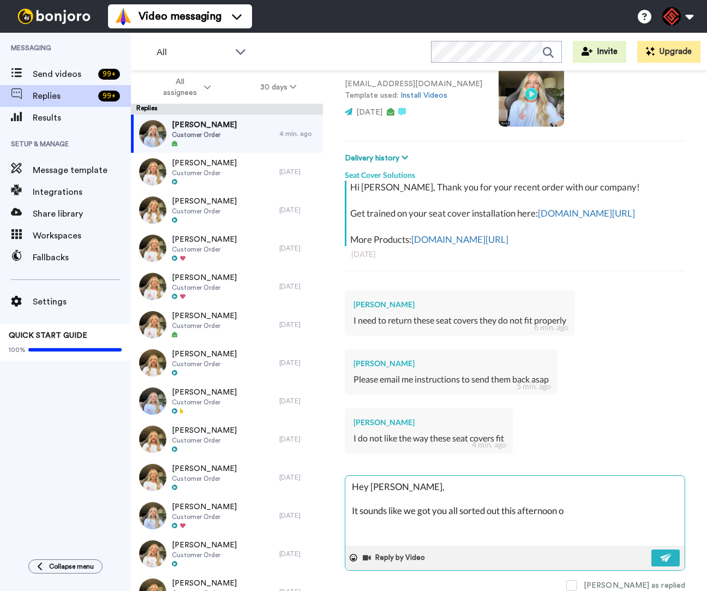
type textarea "Hey Jeffrey, It sounds like we got you all sorted out this afternoon ov"
type textarea "x"
type textarea "Hey Jeffrey, It sounds like we got you all sorted out this afternoon ove"
type textarea "x"
type textarea "Hey Jeffrey, It sounds like we got you all sorted out this afternoon over"
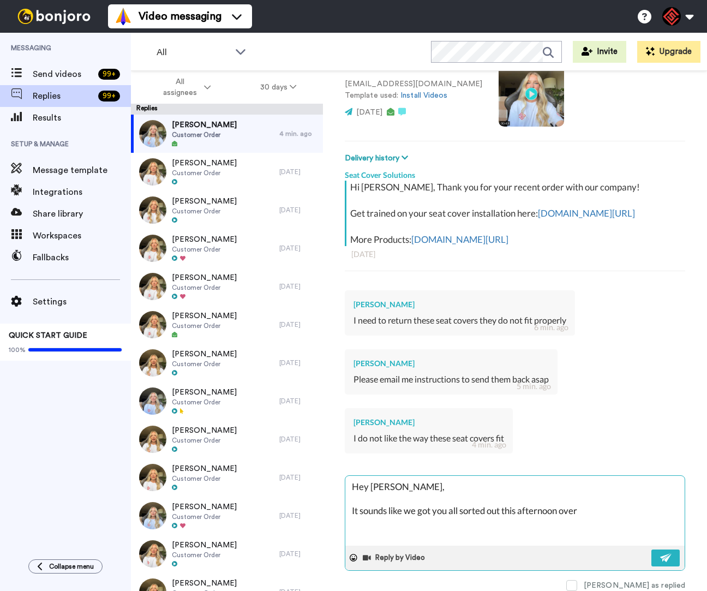
type textarea "x"
type textarea "Hey Jeffrey, It sounds like we got you all sorted out this afternoon over"
type textarea "x"
type textarea "Hey Jeffrey, It sounds like we got you all sorted out this afternoon over t"
type textarea "x"
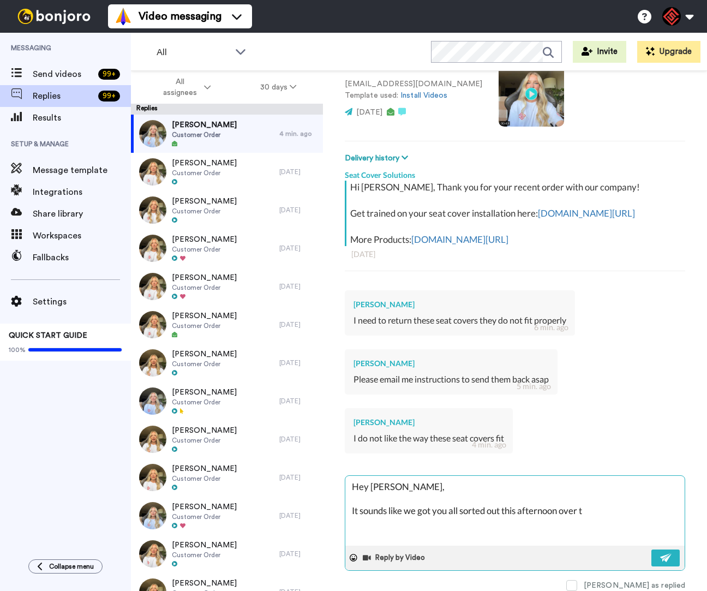
type textarea "Hey Jeffrey, It sounds like we got you all sorted out this afternoon over th"
type textarea "x"
type textarea "Hey Jeffrey, It sounds like we got you all sorted out this afternoon over the"
type textarea "x"
type textarea "Hey Jeffrey, It sounds like we got you all sorted out this afternoon over the"
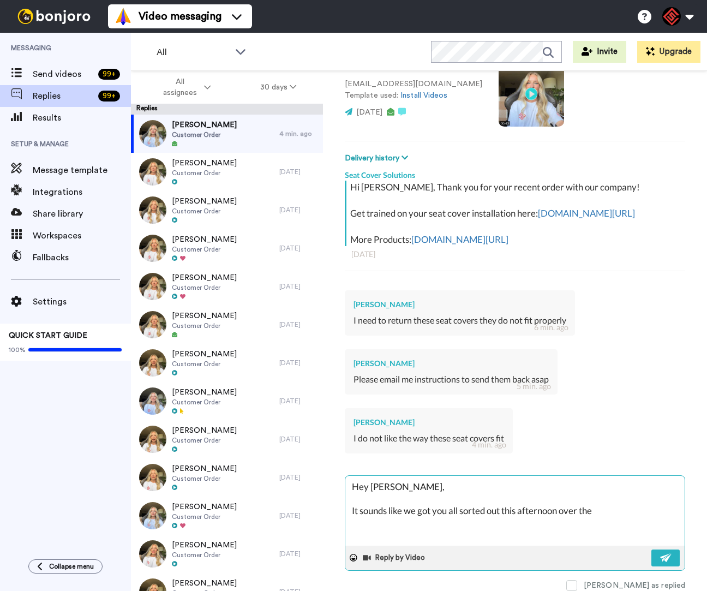
type textarea "x"
type textarea "Hey Jeffrey, It sounds like we got you all sorted out this afternoon over the p"
type textarea "x"
type textarea "Hey Jeffrey, It sounds like we got you all sorted out this afternoon over the ph"
type textarea "x"
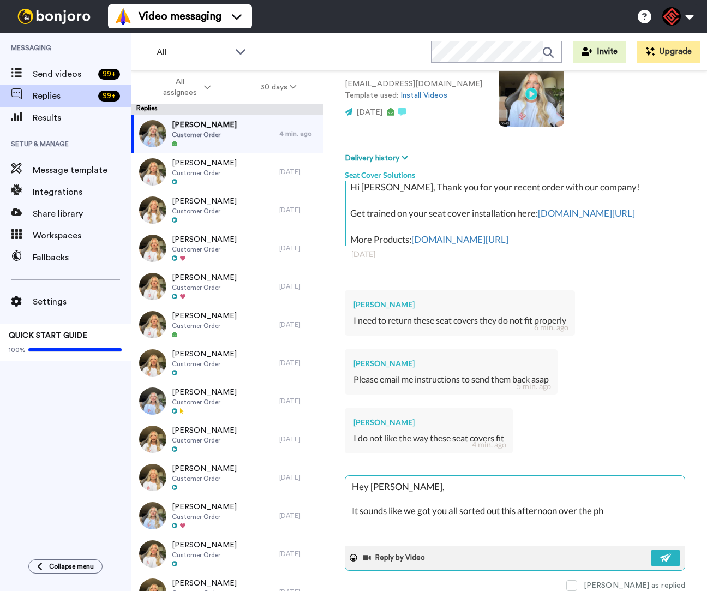
type textarea "Hey Jeffrey, It sounds like we got you all sorted out this afternoon over the p…"
type textarea "x"
type textarea "Hey Jeffrey, It sounds like we got you all sorted out this afternoon over the p…"
type textarea "x"
type textarea "Hey Jeffrey, It sounds like we got you all sorted out this afternoon over the p…"
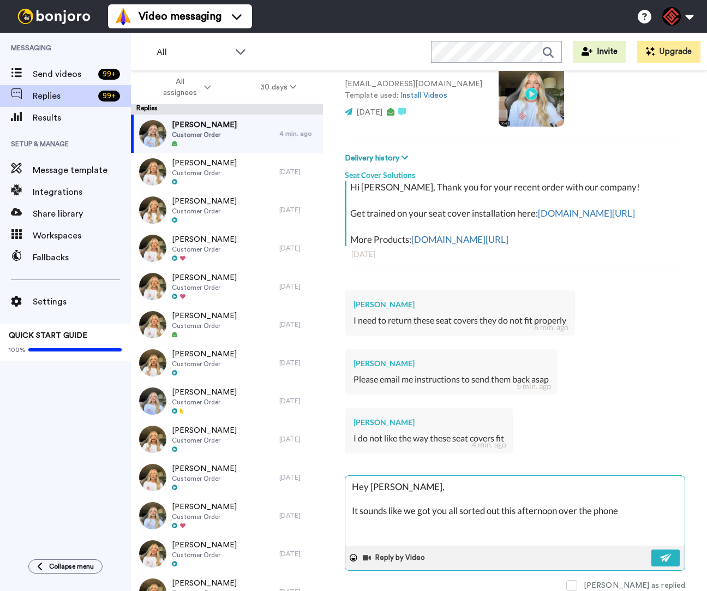
type textarea "x"
type textarea "Hey Jeffrey, It sounds like we got you all sorted out this afternoon over the p…"
type textarea "x"
type textarea "Hey Jeffrey, It sounds like we got you all sorted out this afternoon over the p…"
type textarea "x"
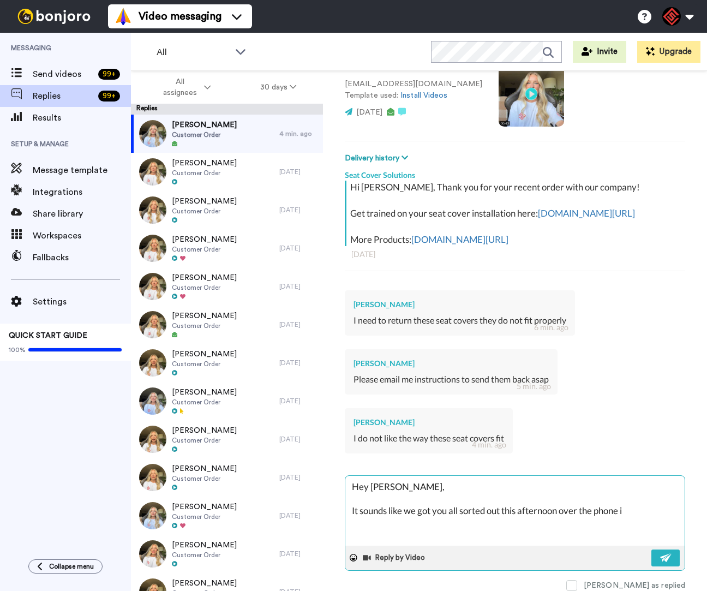
type textarea "Hey Jeffrey, It sounds like we got you all sorted out this afternoon over the p…"
type textarea "x"
type textarea "Hey Jeffrey, It sounds like we got you all sorted out this afternoon over the p…"
type textarea "x"
type textarea "Hey Jeffrey, It sounds like we got you all sorted out this afternoon over the p…"
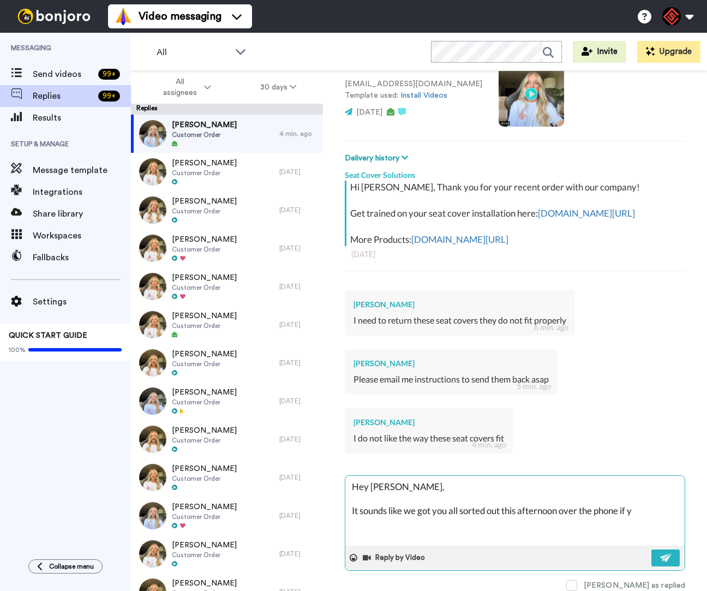
type textarea "x"
type textarea "Hey Jeffrey, It sounds like we got you all sorted out this afternoon over the p…"
type textarea "x"
type textarea "Hey Jeffrey, It sounds like we got you all sorted out this afternoon over the p…"
type textarea "x"
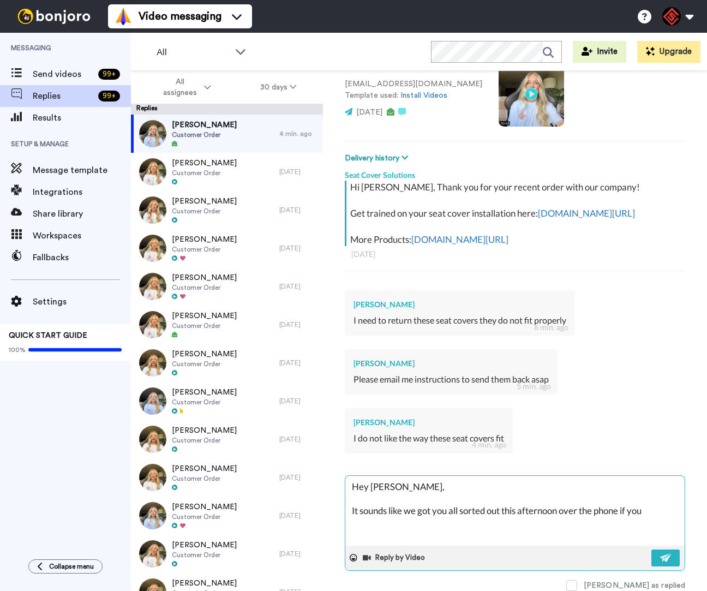
type textarea "Hey Jeffrey, It sounds like we got you all sorted out this afternoon over the p…"
type textarea "x"
type textarea "Hey Jeffrey, It sounds like we got you all sorted out this afternoon over the p…"
type textarea "x"
type textarea "Hey Jeffrey, It sounds like we got you all sorted out this afternoon over the p…"
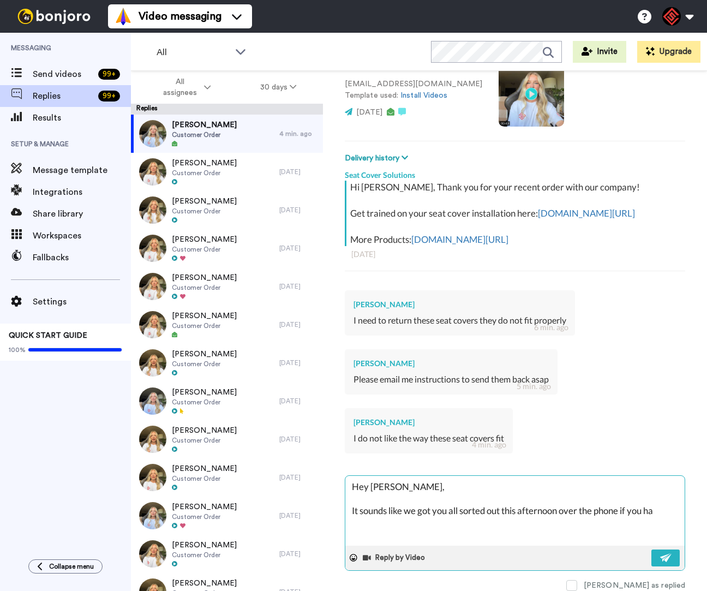
type textarea "x"
type textarea "Hey Jeffrey, It sounds like we got you all sorted out this afternoon over the p…"
type textarea "x"
type textarea "Hey Jeffrey, It sounds like we got you all sorted out this afternoon over the p…"
type textarea "x"
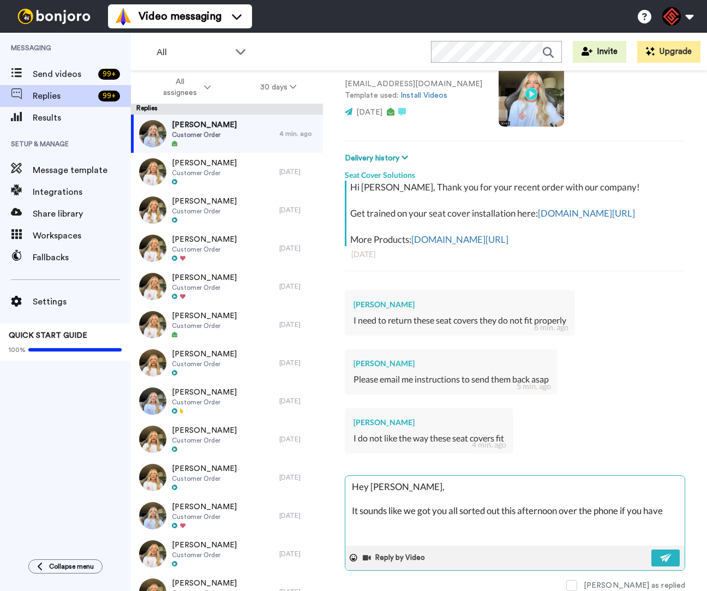
type textarea "Hey Jeffrey, It sounds like we got you all sorted out this afternoon over the p…"
type textarea "x"
type textarea "Hey Jeffrey, It sounds like we got you all sorted out this afternoon over the p…"
type textarea "x"
type textarea "Hey Jeffrey, It sounds like we got you all sorted out this afternoon over the p…"
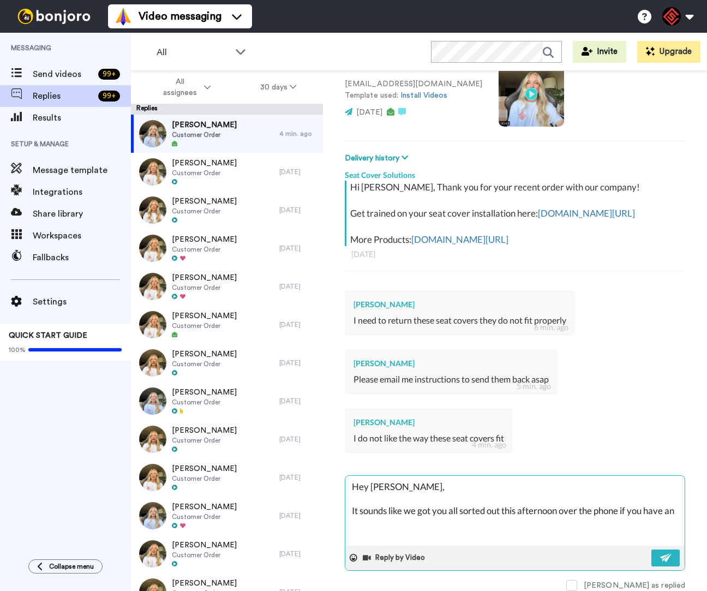
type textarea "x"
type textarea "Hey Jeffrey, It sounds like we got you all sorted out this afternoon over the p…"
click at [422, 522] on textarea "Hey Jeffrey, It sounds like we got you all sorted out this afternoon over the p…" at bounding box center [514, 511] width 339 height 70
click at [435, 533] on textarea "Hey Jeffrey, It sounds like we got you all sorted out this afternoon over the p…" at bounding box center [514, 511] width 339 height 70
paste textarea "Best, Tamaira Nix | Customer Support Representative O:(763)-334-3581 E.Info@sea…"
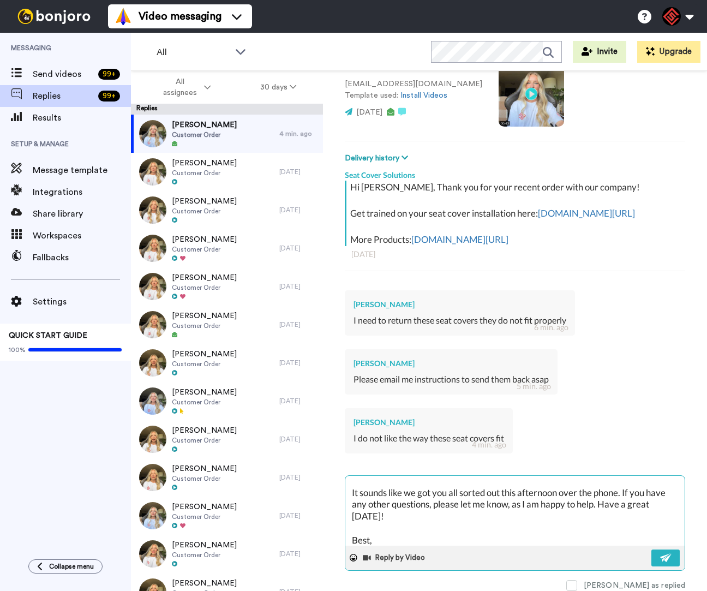
scroll to position [137, 0]
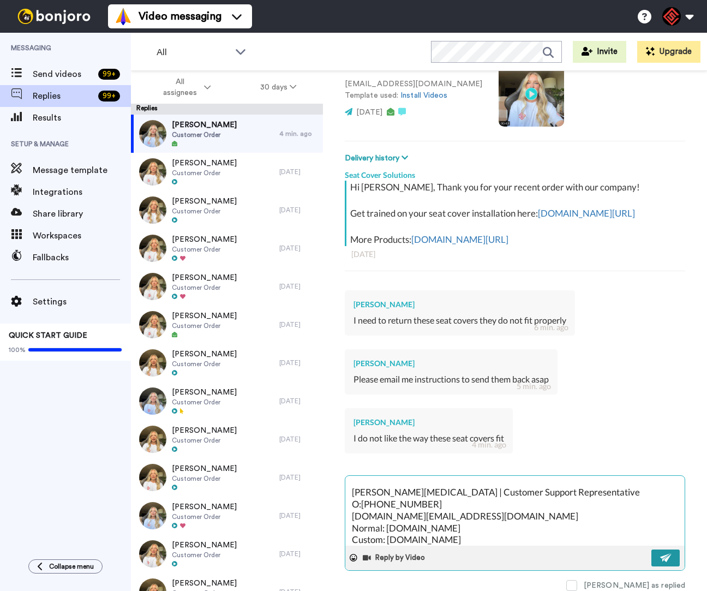
click at [651, 554] on button at bounding box center [665, 557] width 28 height 17
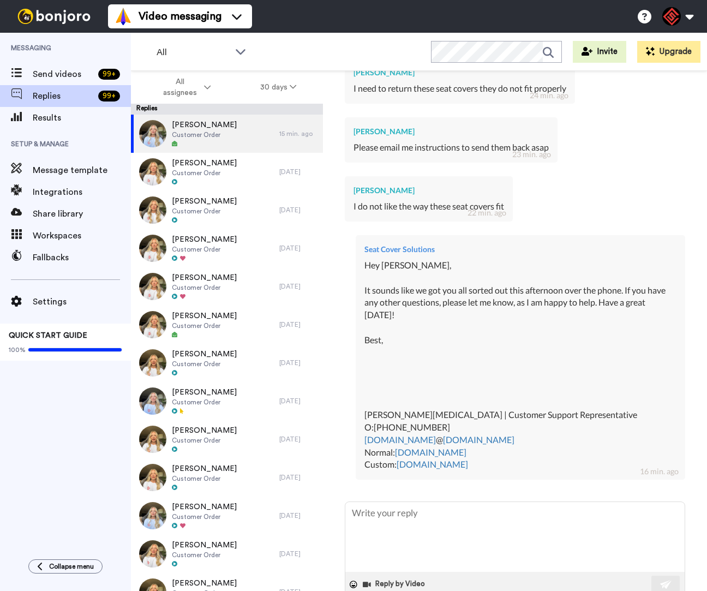
scroll to position [369, 0]
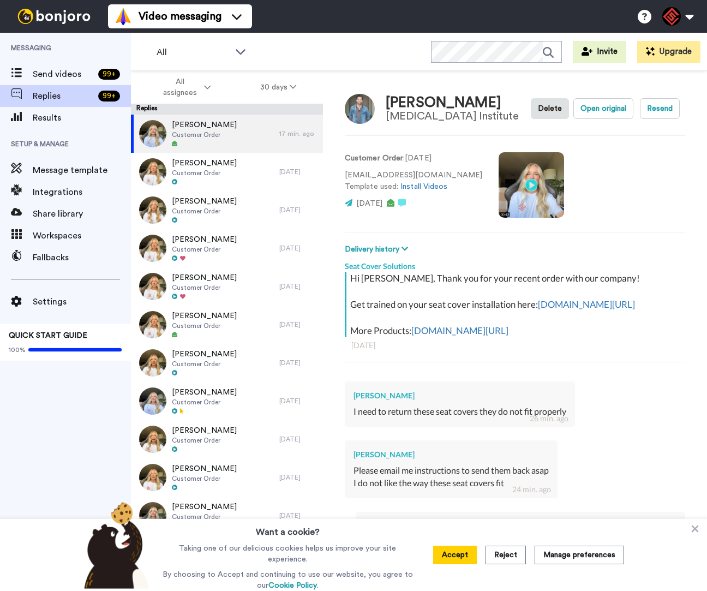
type textarea "x"
